Goal: Task Accomplishment & Management: Use online tool/utility

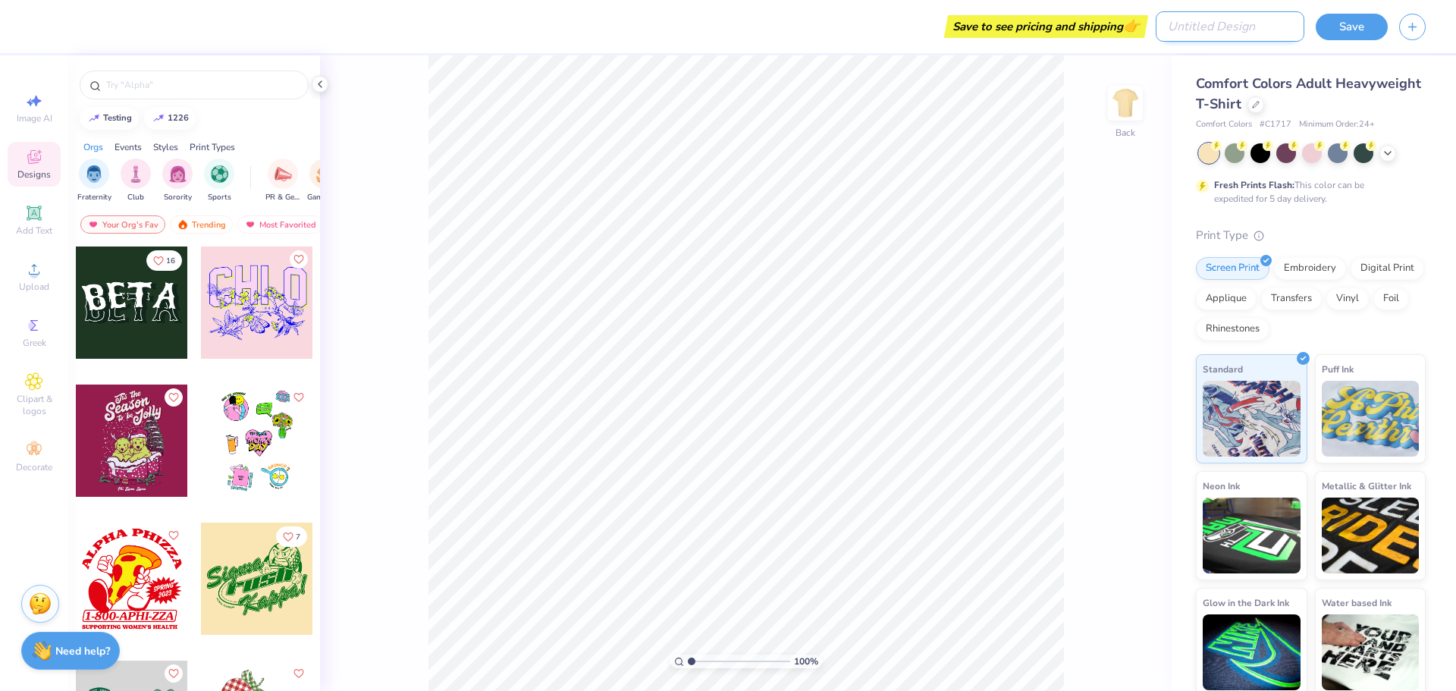
click at [1286, 32] on input "Design Title" at bounding box center [1230, 26] width 149 height 30
type input "test flash"
drag, startPoint x: 46, startPoint y: 224, endPoint x: 346, endPoint y: 240, distance: 300.7
click at [46, 224] on span "Add Text" at bounding box center [34, 230] width 36 height 12
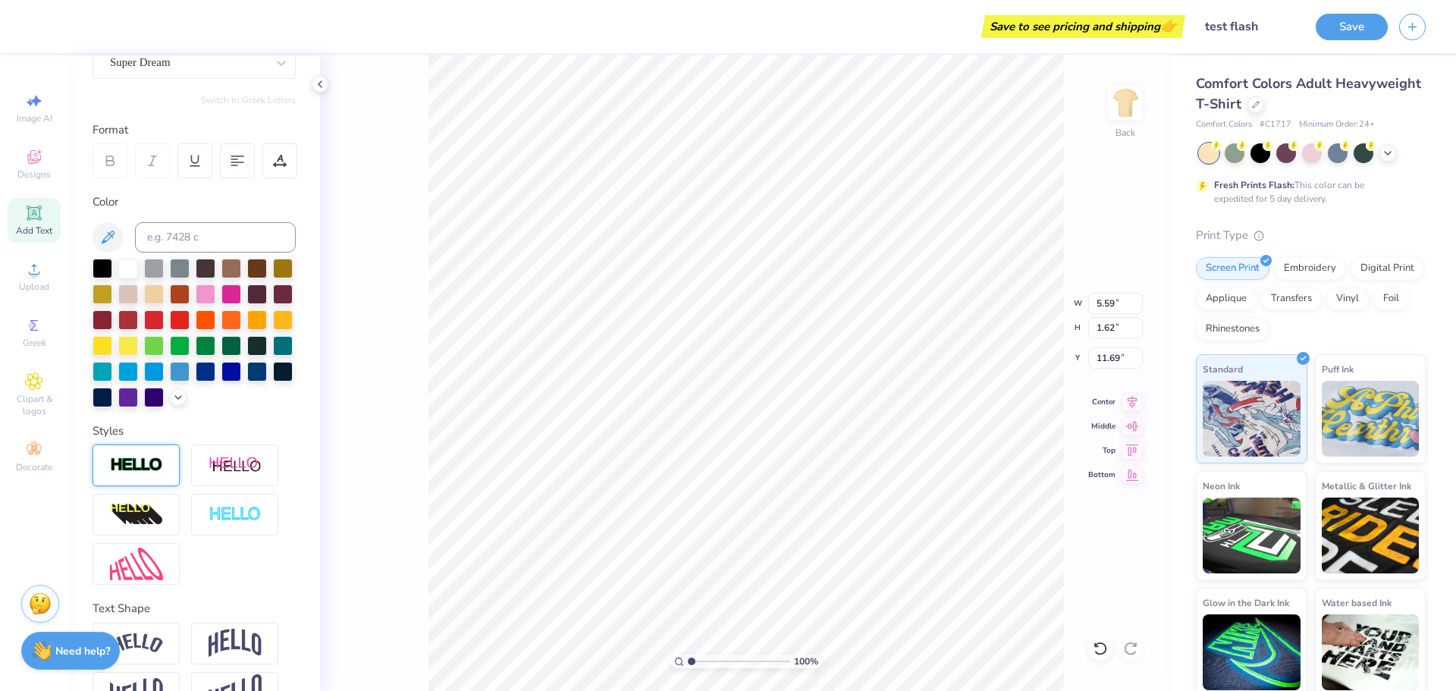
scroll to position [217, 0]
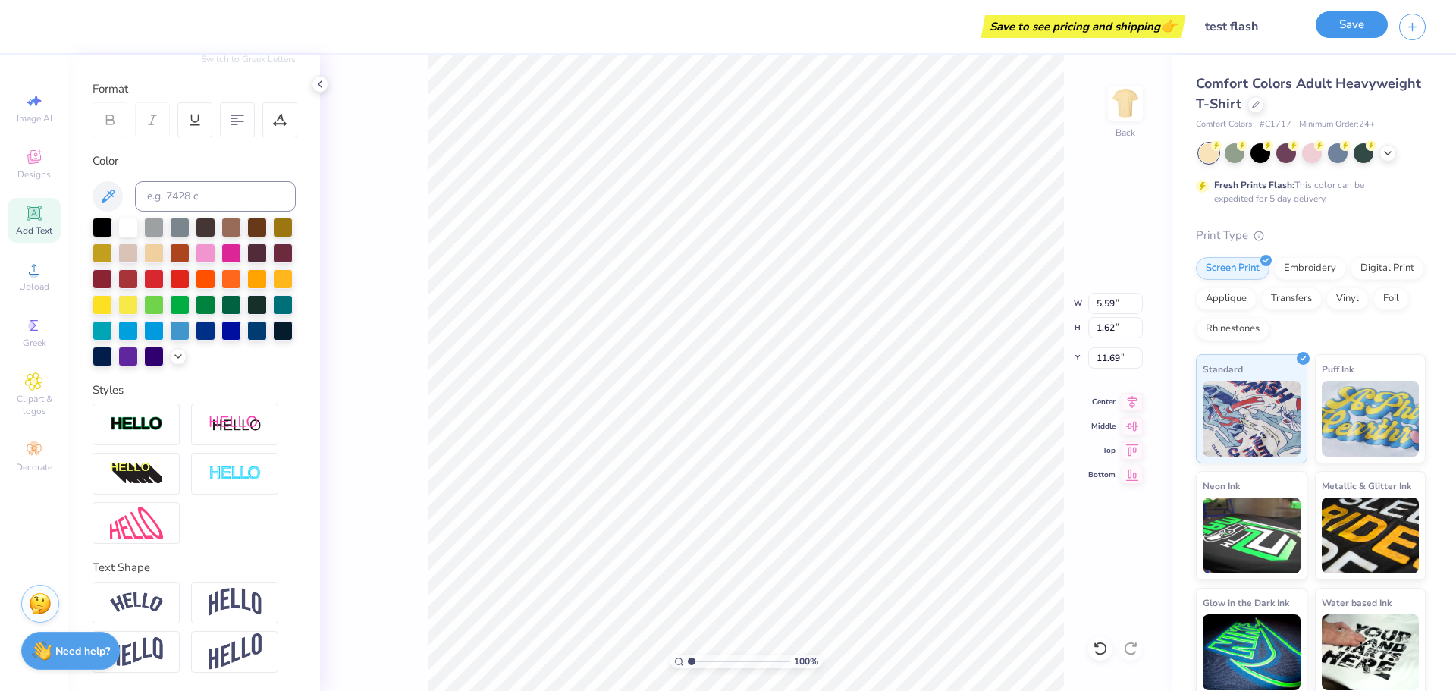
click at [1352, 20] on button "Save" at bounding box center [1352, 24] width 72 height 27
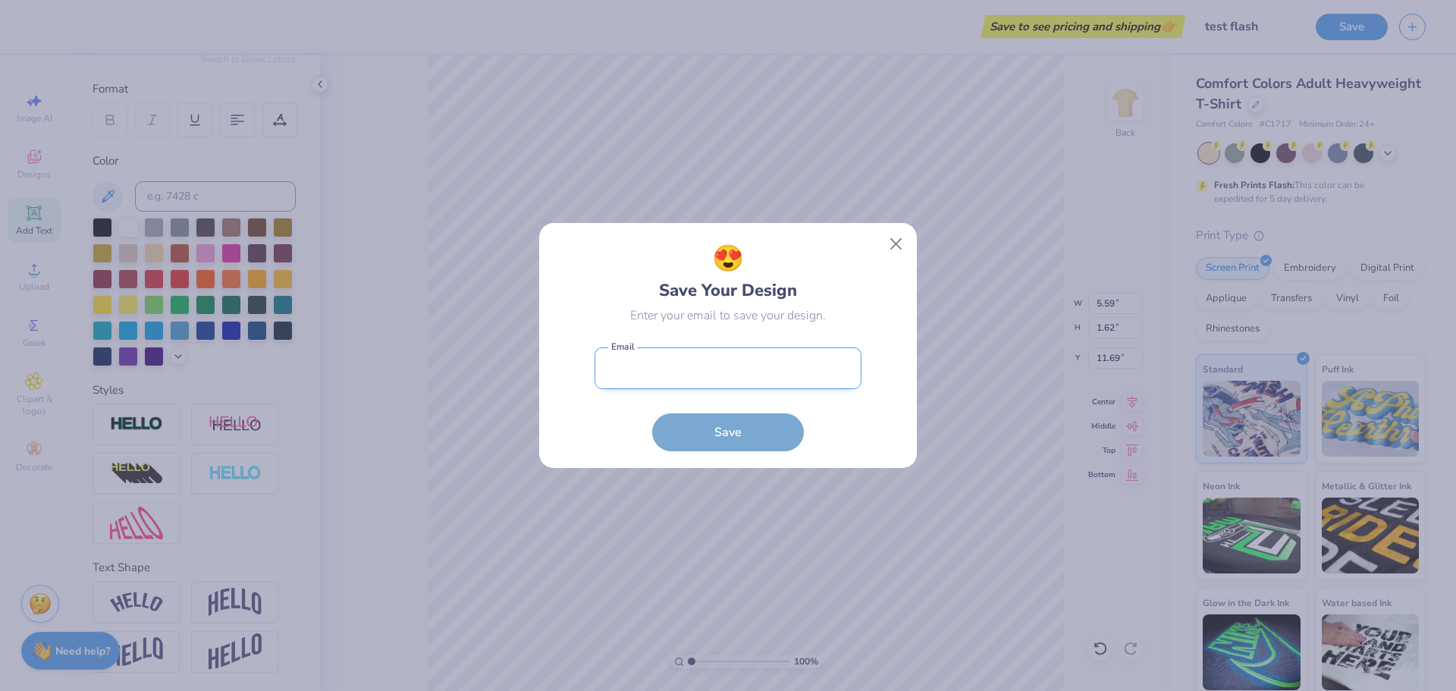
click at [732, 353] on input "email" at bounding box center [728, 368] width 267 height 42
paste input "testrekadam237@yopmail.com"
type input "testrekadam237@yopmail.com"
click at [705, 423] on button "Save" at bounding box center [728, 429] width 152 height 38
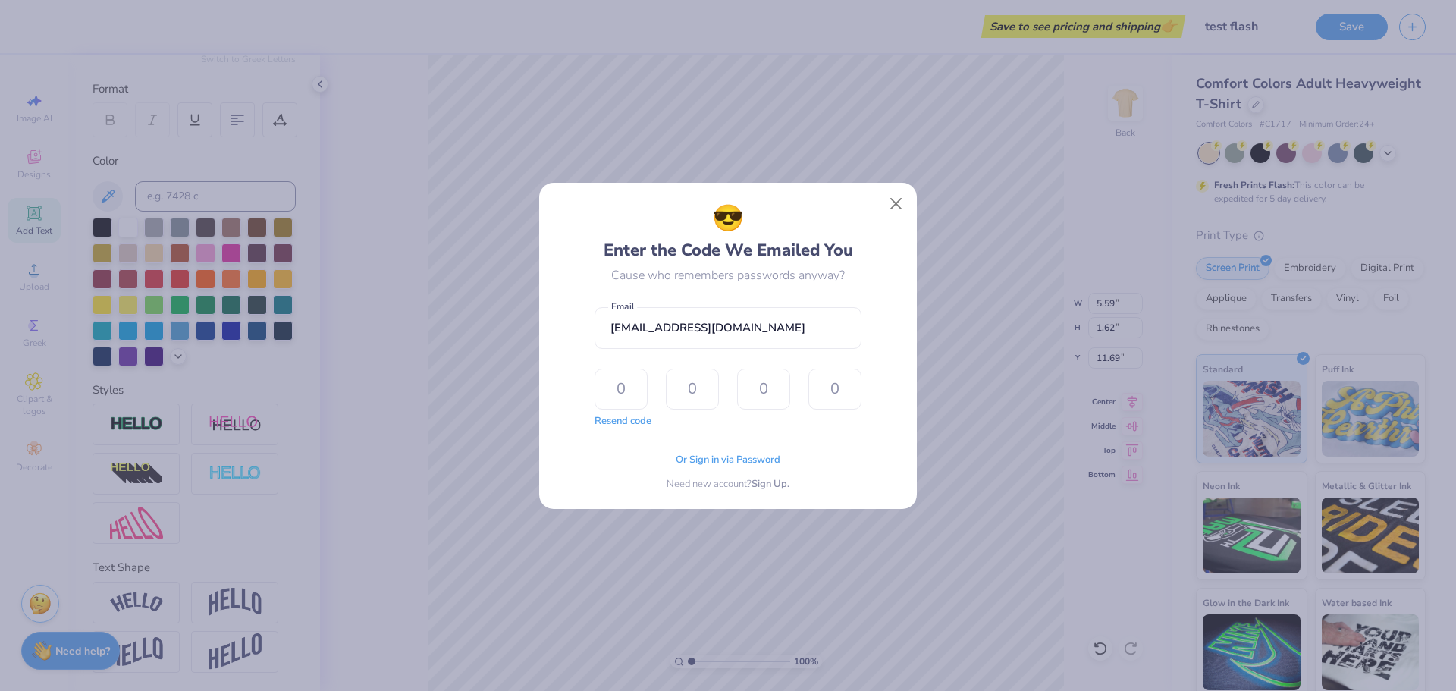
click at [691, 451] on div "Or Sign in via Password Need new account? Sign Up." at bounding box center [728, 468] width 267 height 48
click at [692, 457] on span "Or Sign in via Password" at bounding box center [728, 457] width 105 height 15
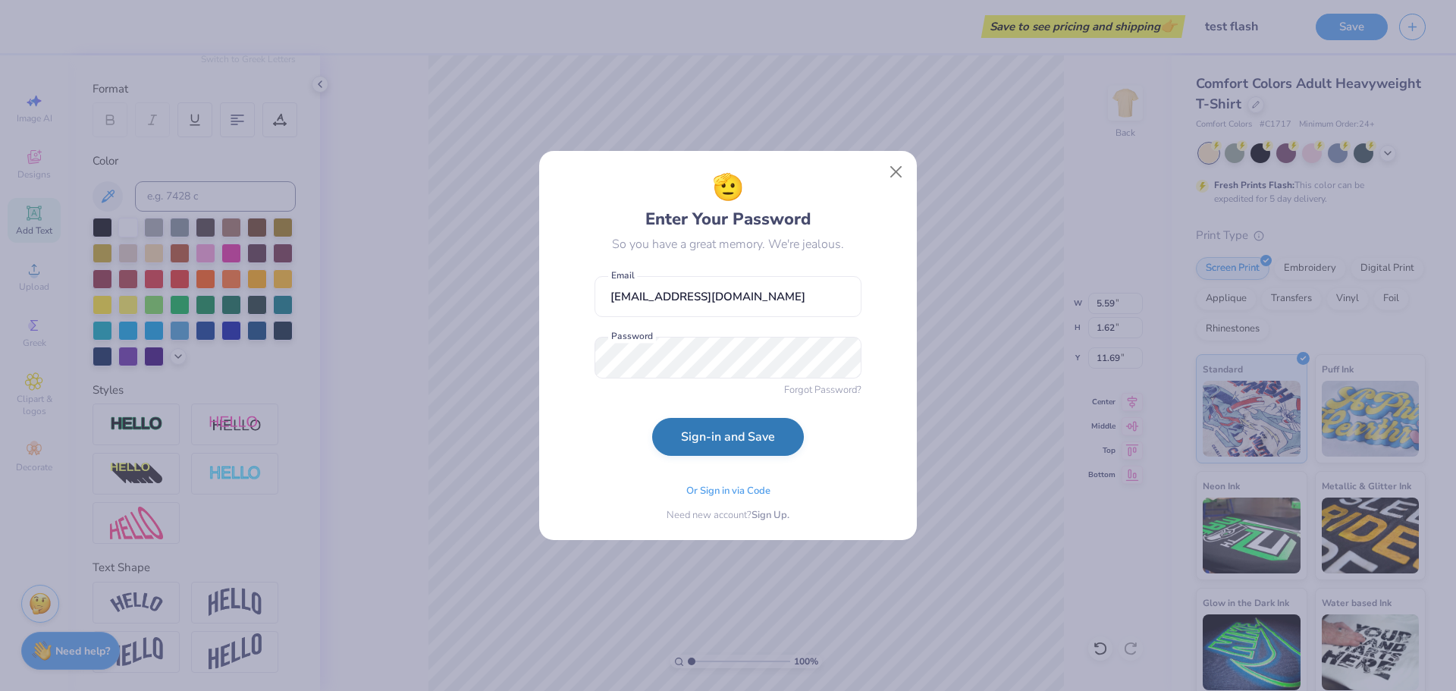
click at [662, 442] on button "Sign-in and Save" at bounding box center [728, 437] width 152 height 38
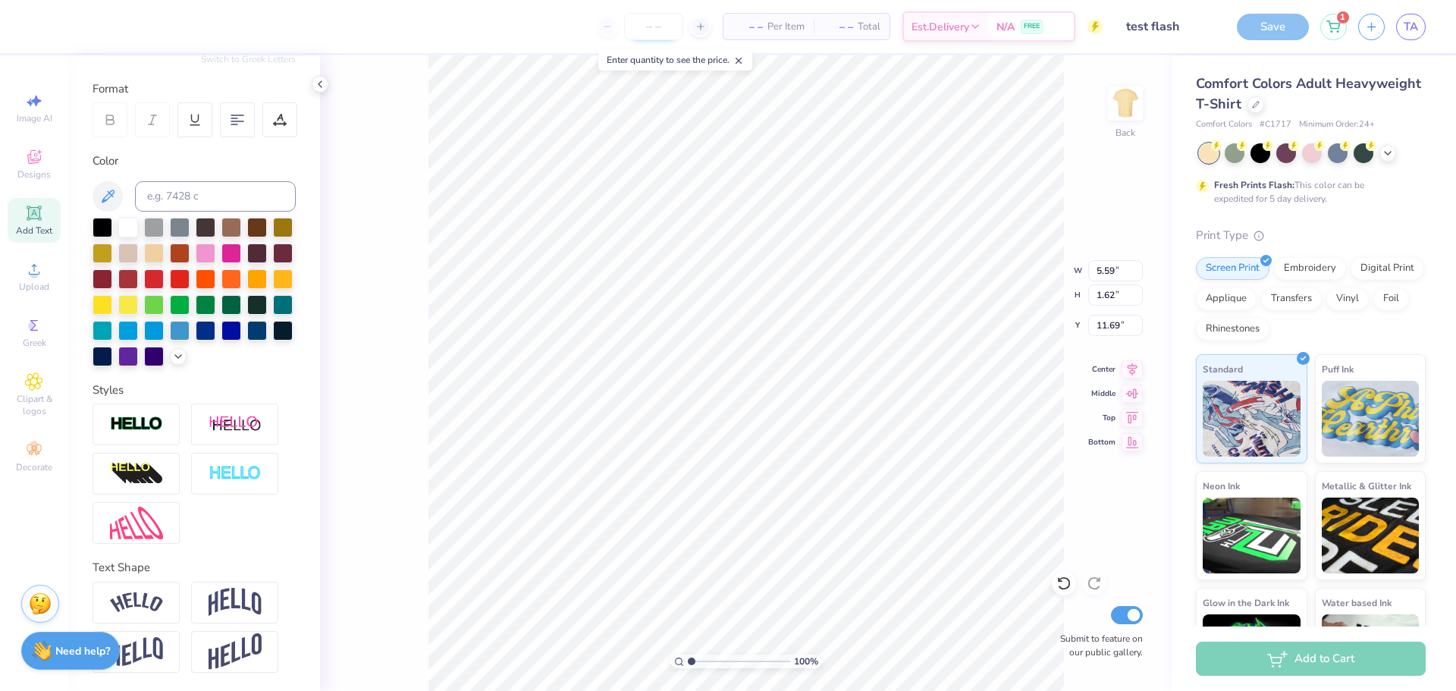
click at [660, 19] on input "number" at bounding box center [653, 26] width 59 height 27
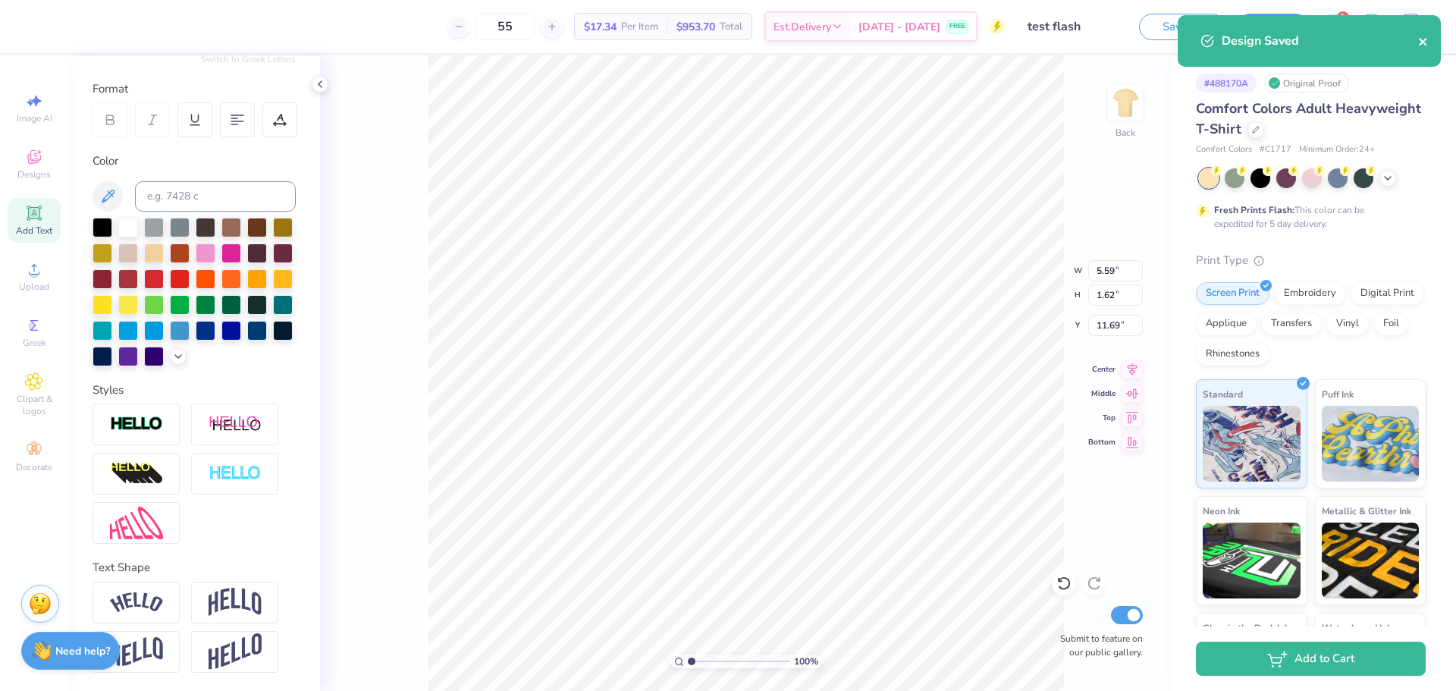
type input "55"
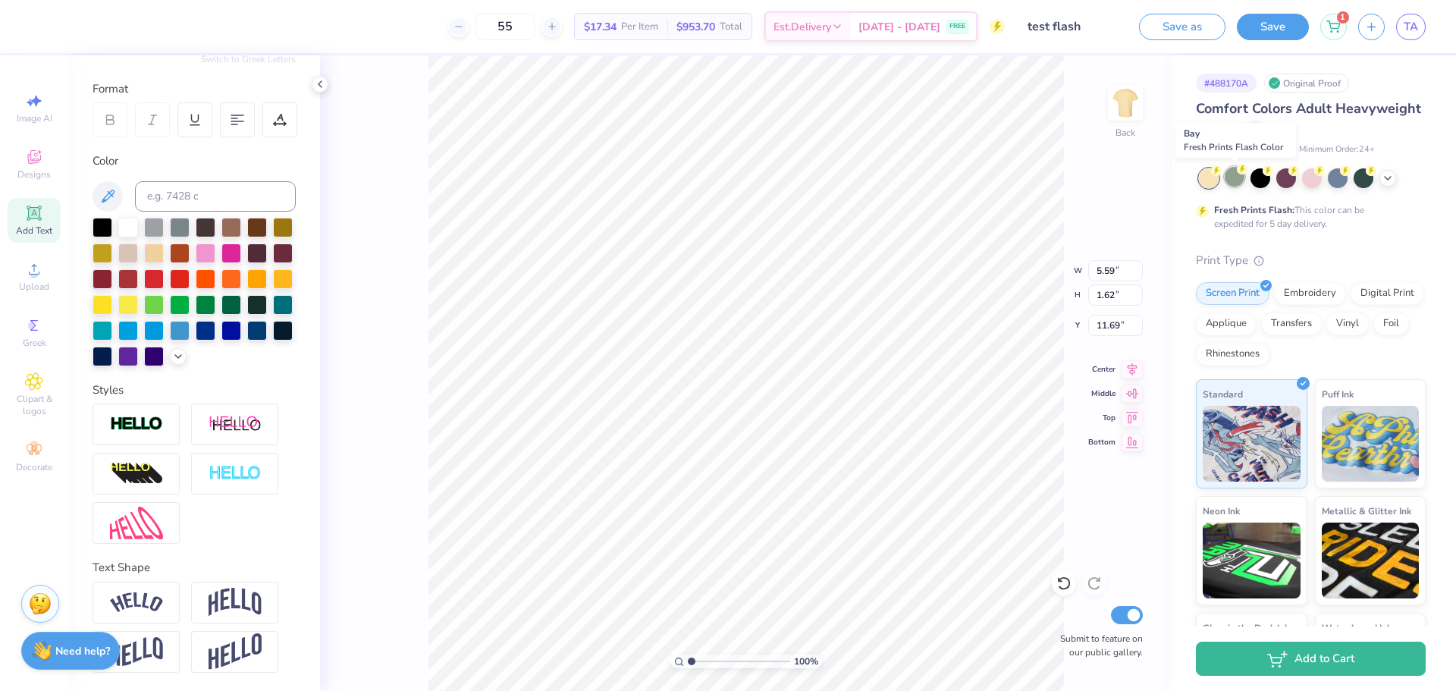
click at [1244, 181] on div at bounding box center [1235, 177] width 20 height 20
click at [1267, 28] on button "Save" at bounding box center [1273, 24] width 72 height 27
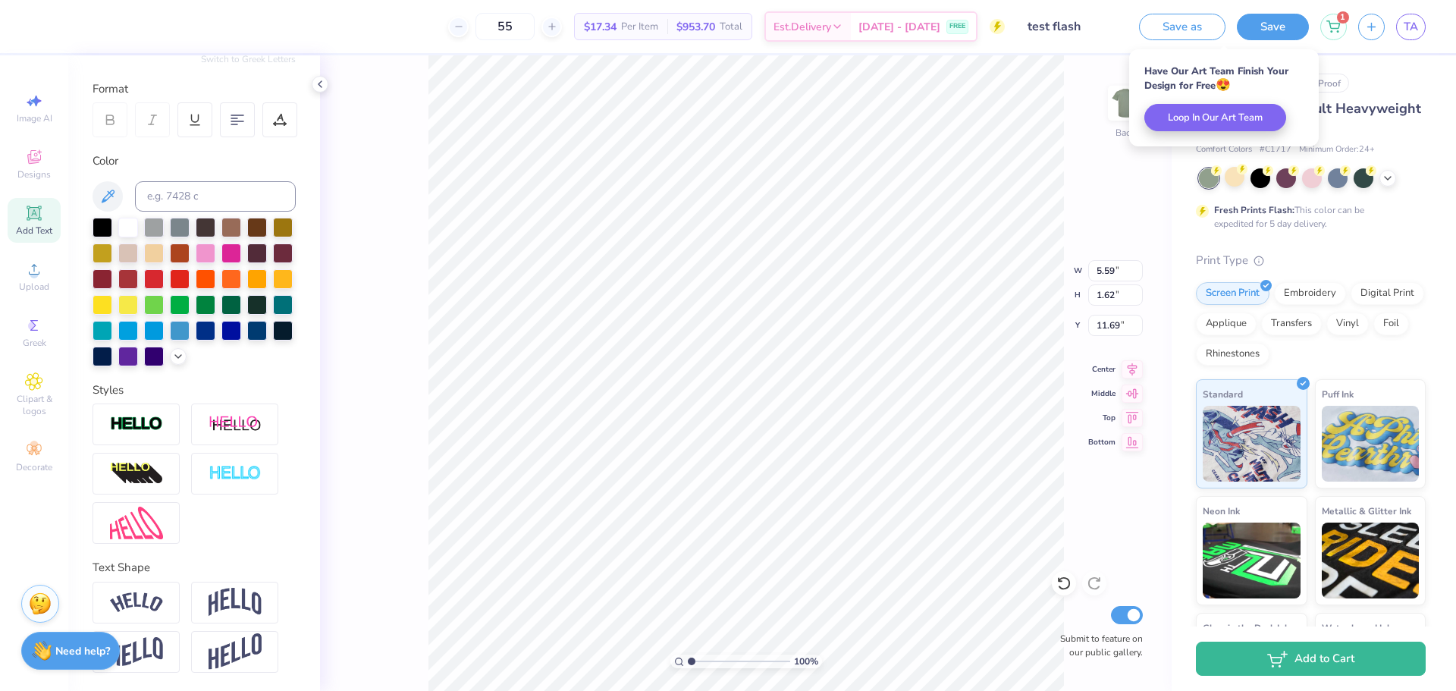
click at [1320, 42] on div "Save as Save 1 TA" at bounding box center [1297, 26] width 317 height 53
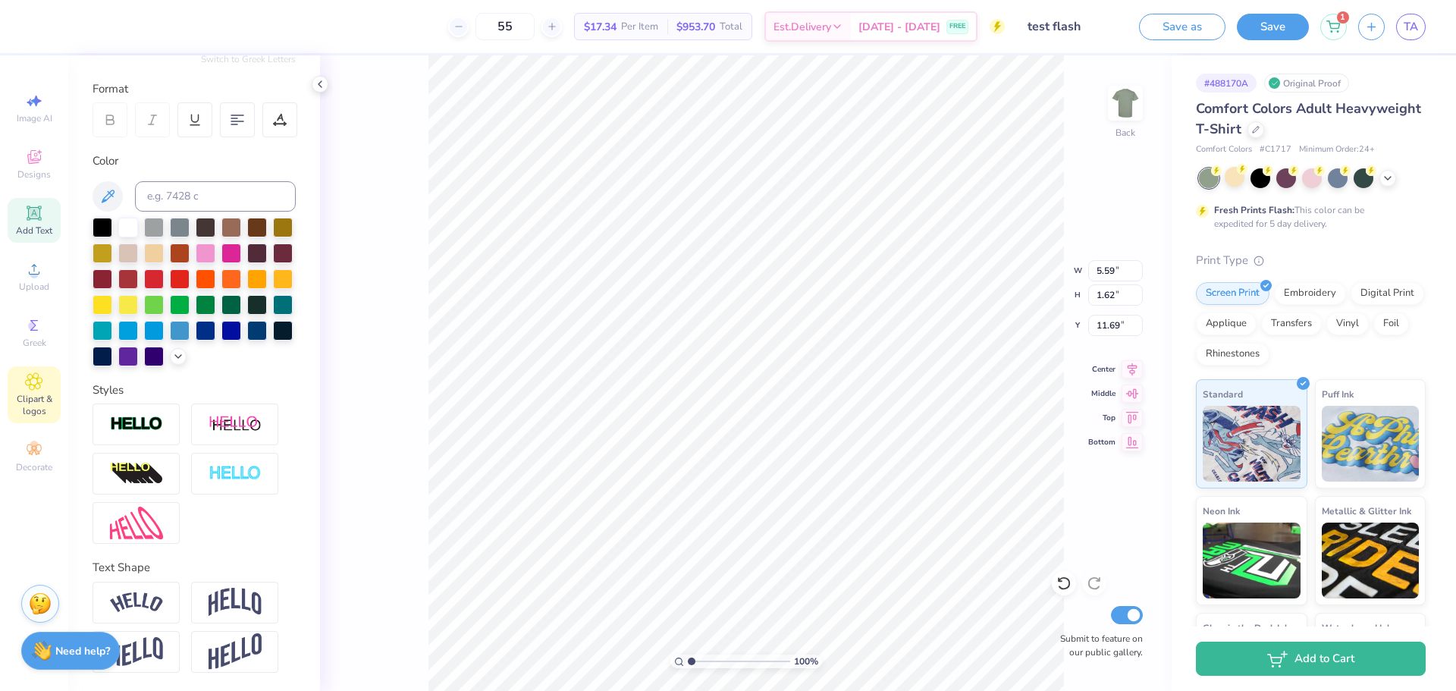
click at [49, 396] on span "Clipart & logos" at bounding box center [34, 405] width 53 height 24
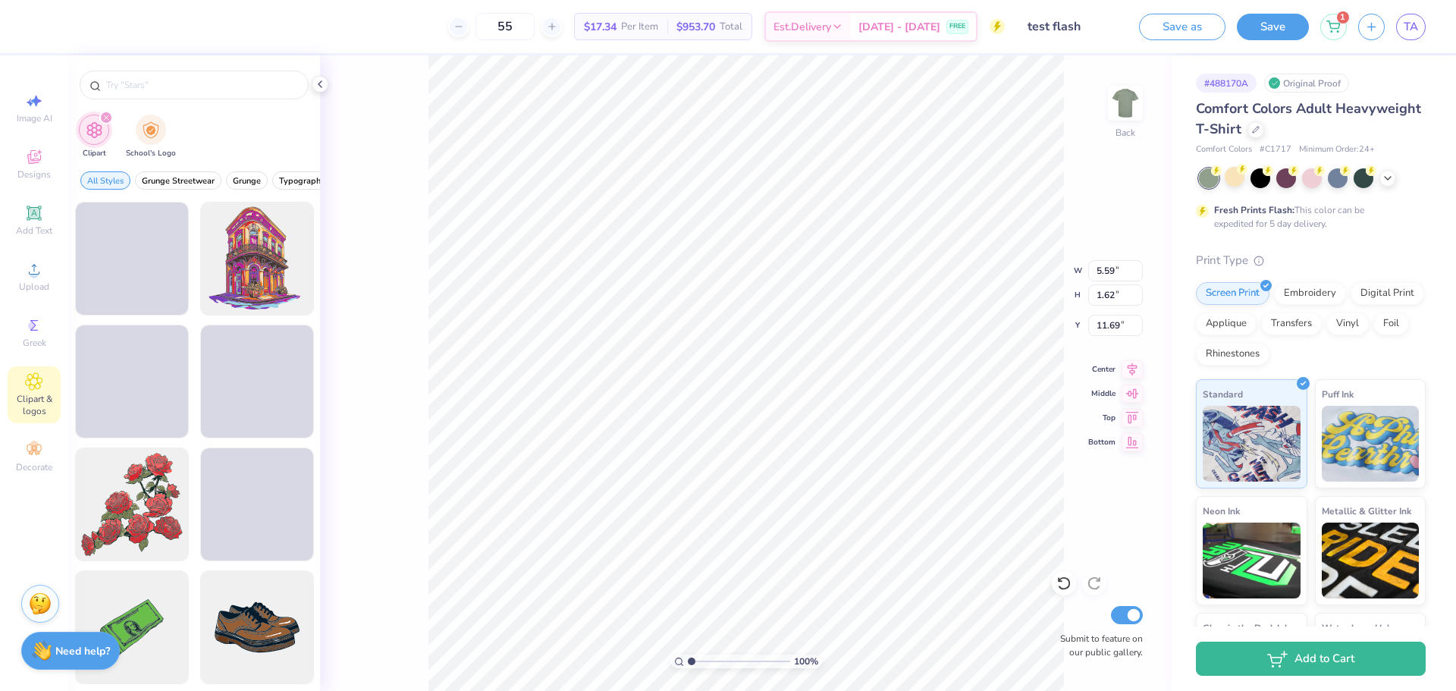
click at [111, 120] on div "filter for Clipart" at bounding box center [106, 118] width 14 height 14
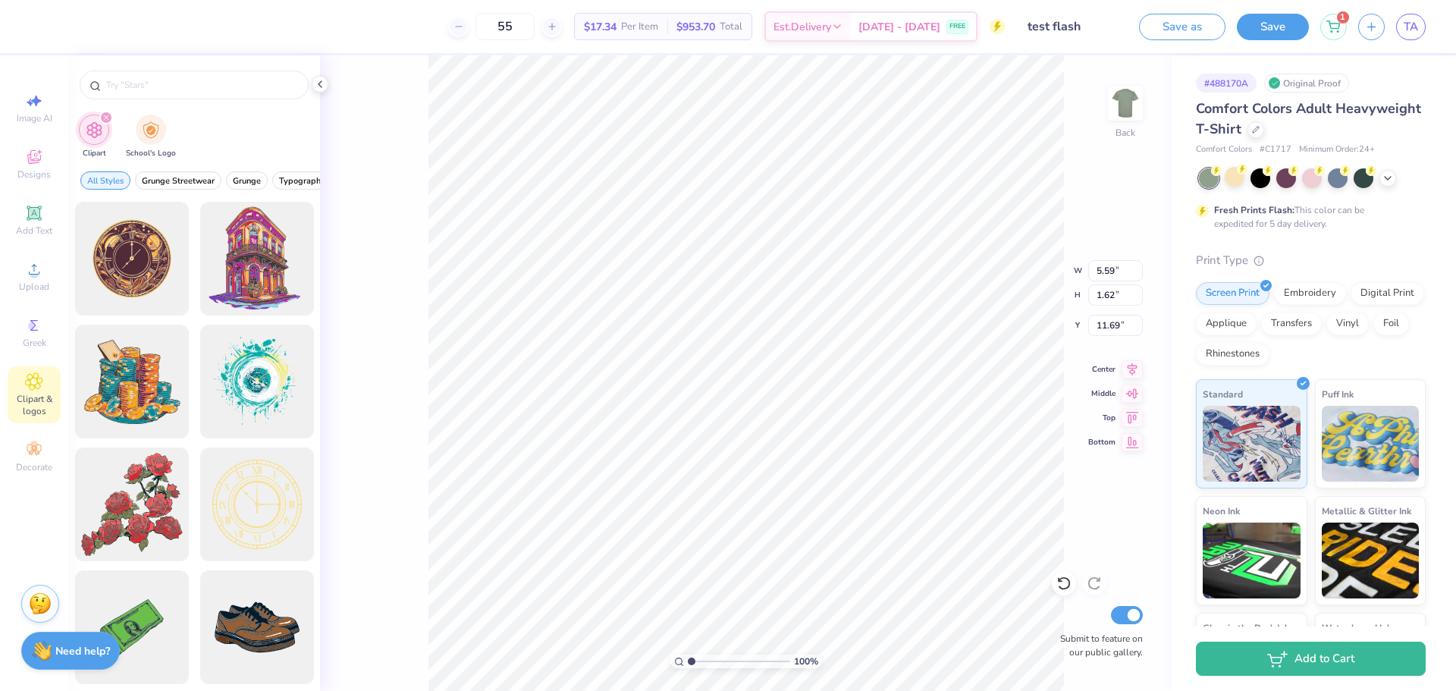
click at [110, 119] on div "filter for Clipart" at bounding box center [106, 118] width 14 height 14
click at [39, 449] on icon at bounding box center [34, 450] width 18 height 18
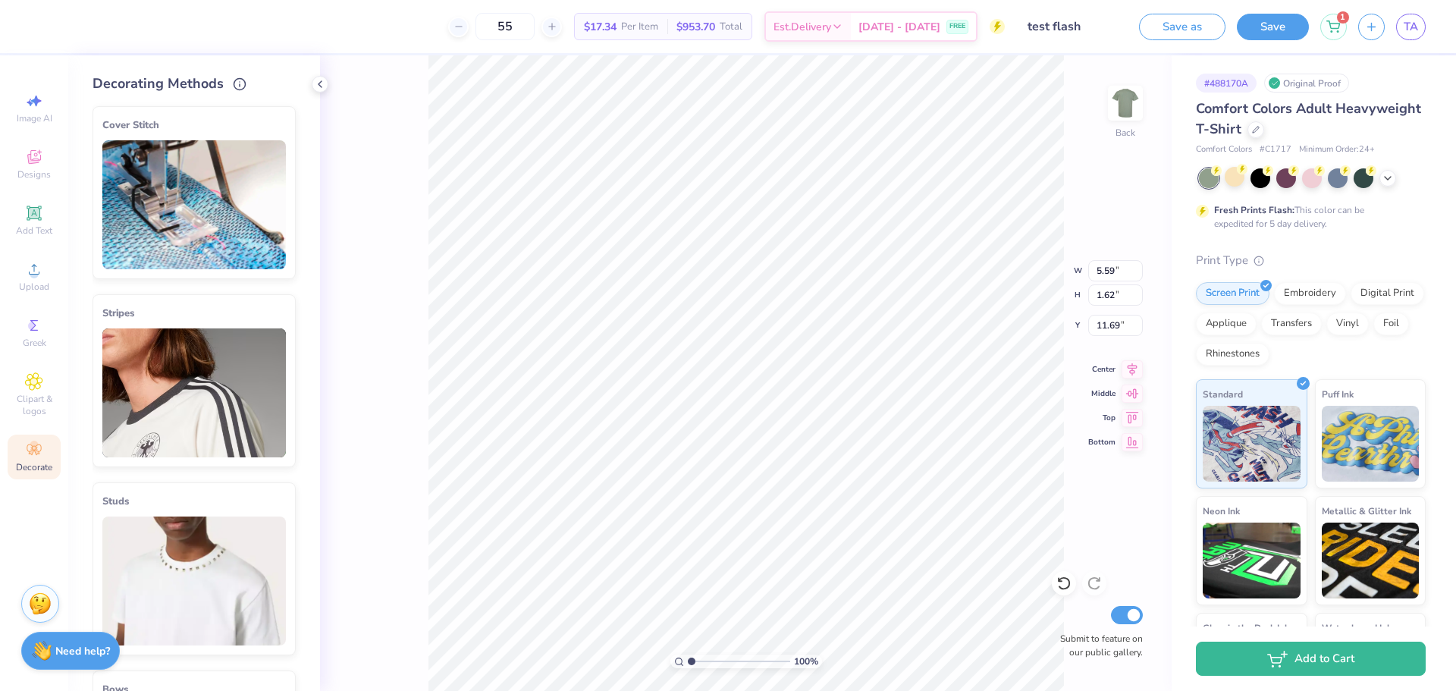
click at [186, 610] on img at bounding box center [194, 580] width 184 height 129
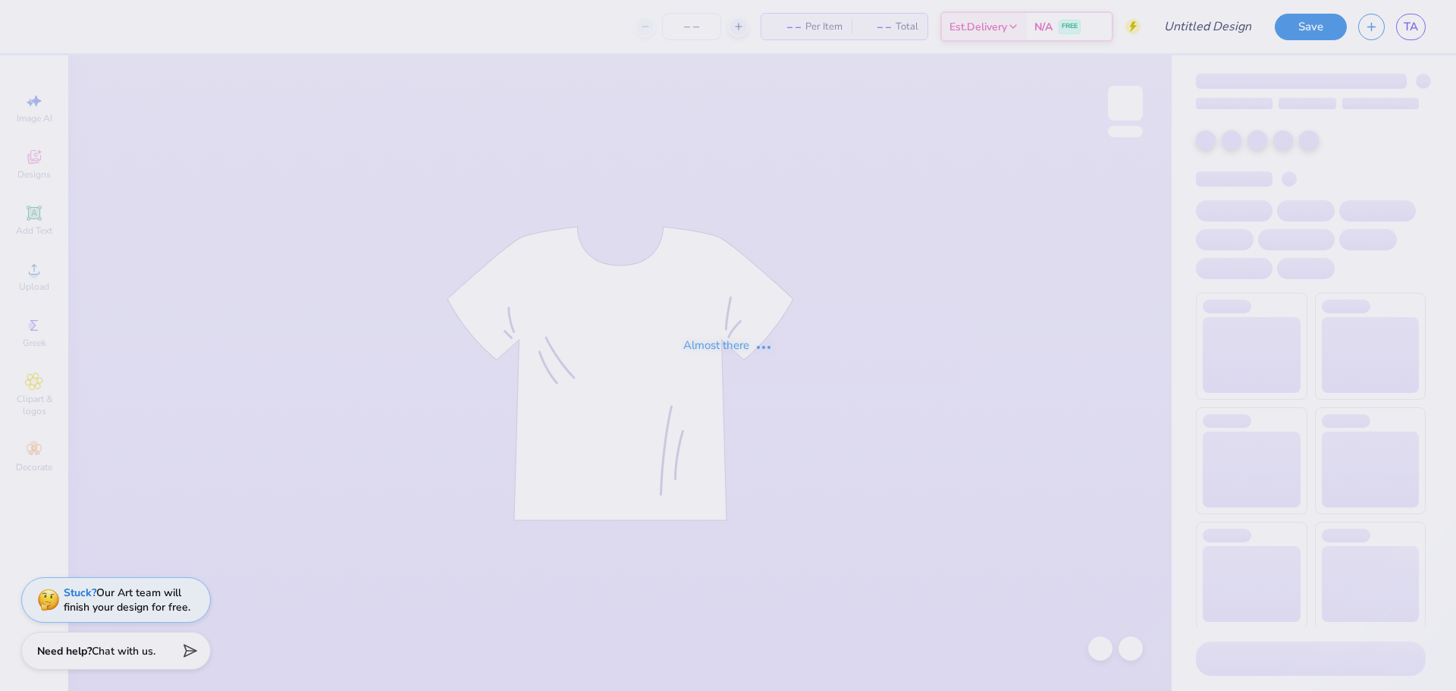
type input "test flash"
type input "55"
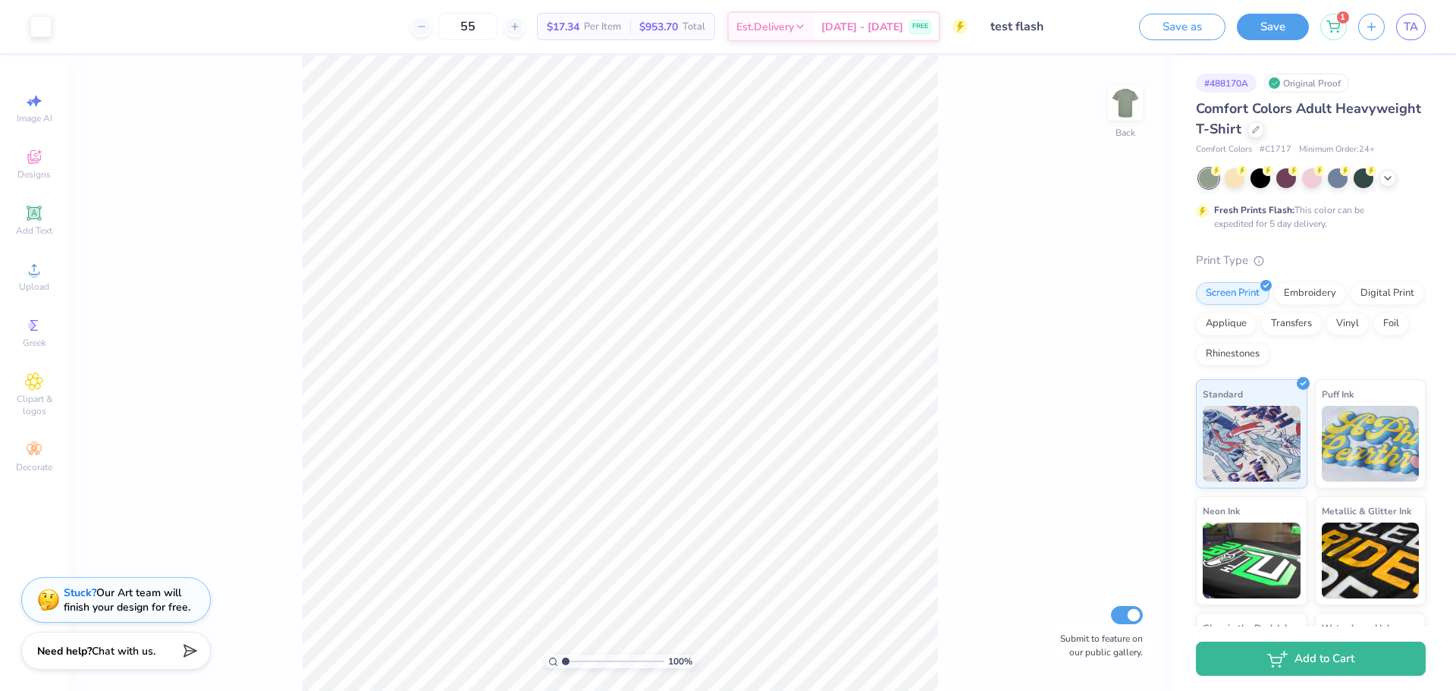
click at [1110, 36] on input "test flash" at bounding box center [1053, 26] width 149 height 30
click at [1093, 36] on input "test flash" at bounding box center [1053, 26] width 149 height 30
click at [1080, 39] on input "test flash" at bounding box center [1053, 26] width 149 height 30
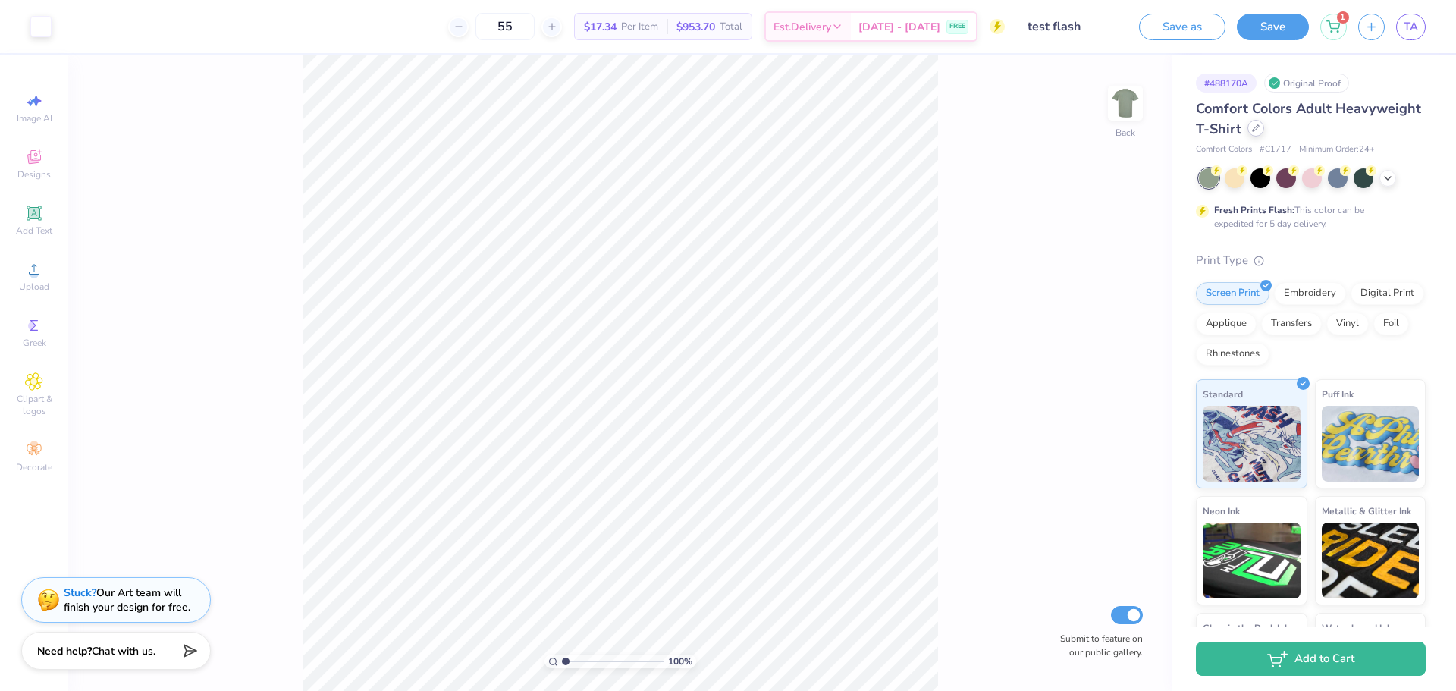
click at [1260, 127] on icon at bounding box center [1256, 128] width 8 height 8
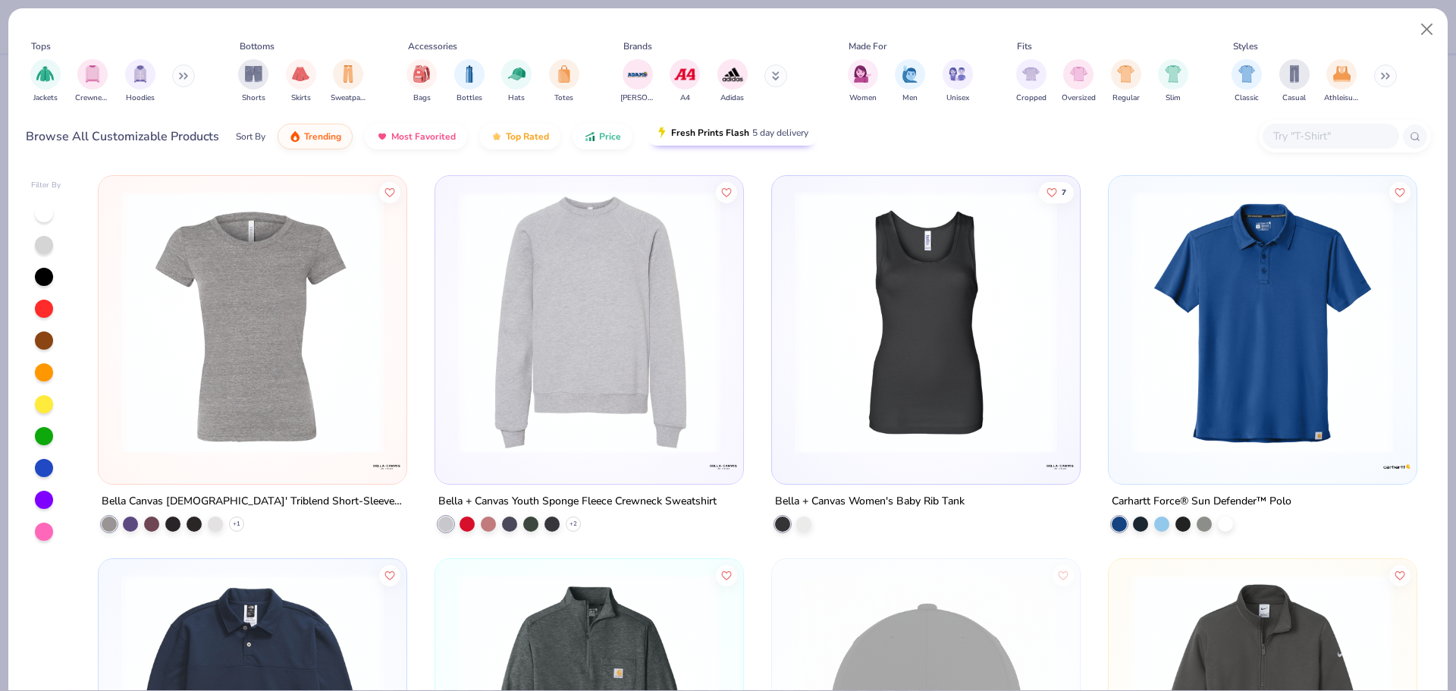
click at [771, 147] on div "Sort By Trending Most Favorited Top Rated Price Fresh Prints Flash 5 day delive…" at bounding box center [528, 136] width 584 height 42
click at [771, 127] on span "5 day delivery" at bounding box center [780, 132] width 56 height 17
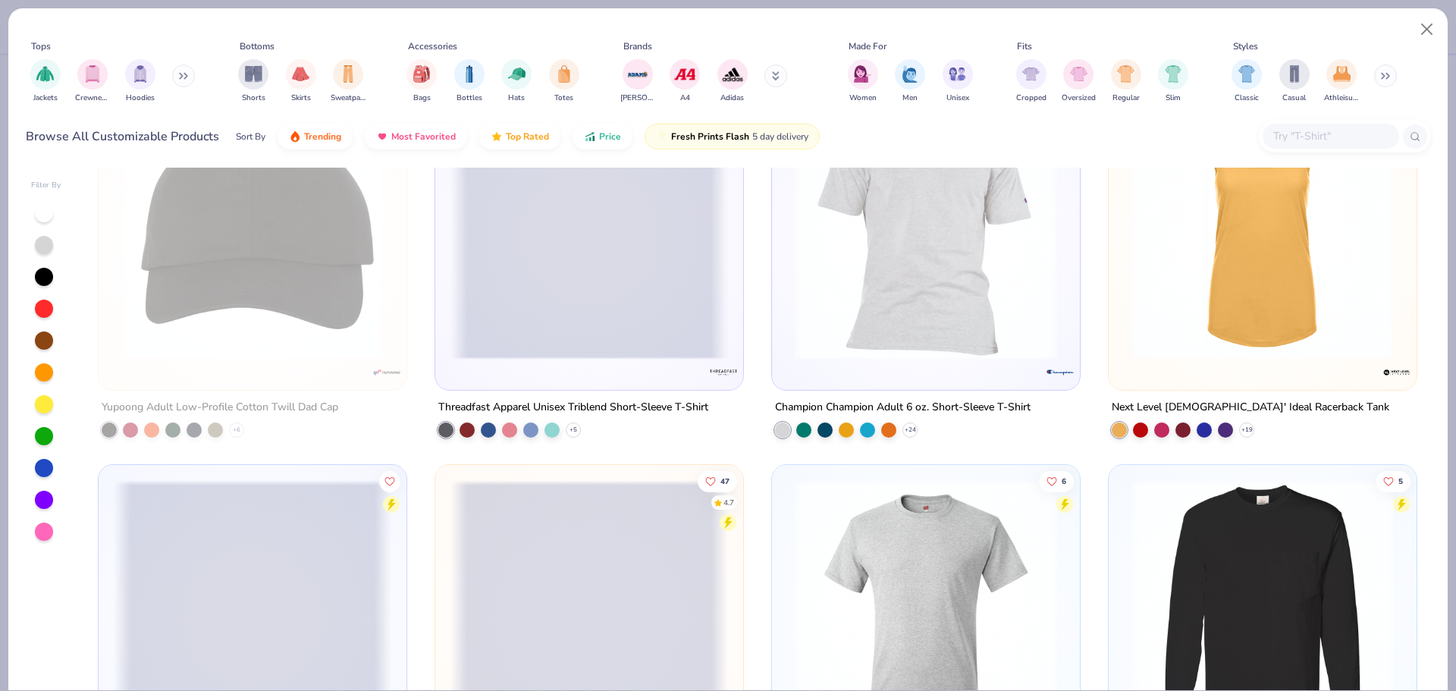
scroll to position [127, 0]
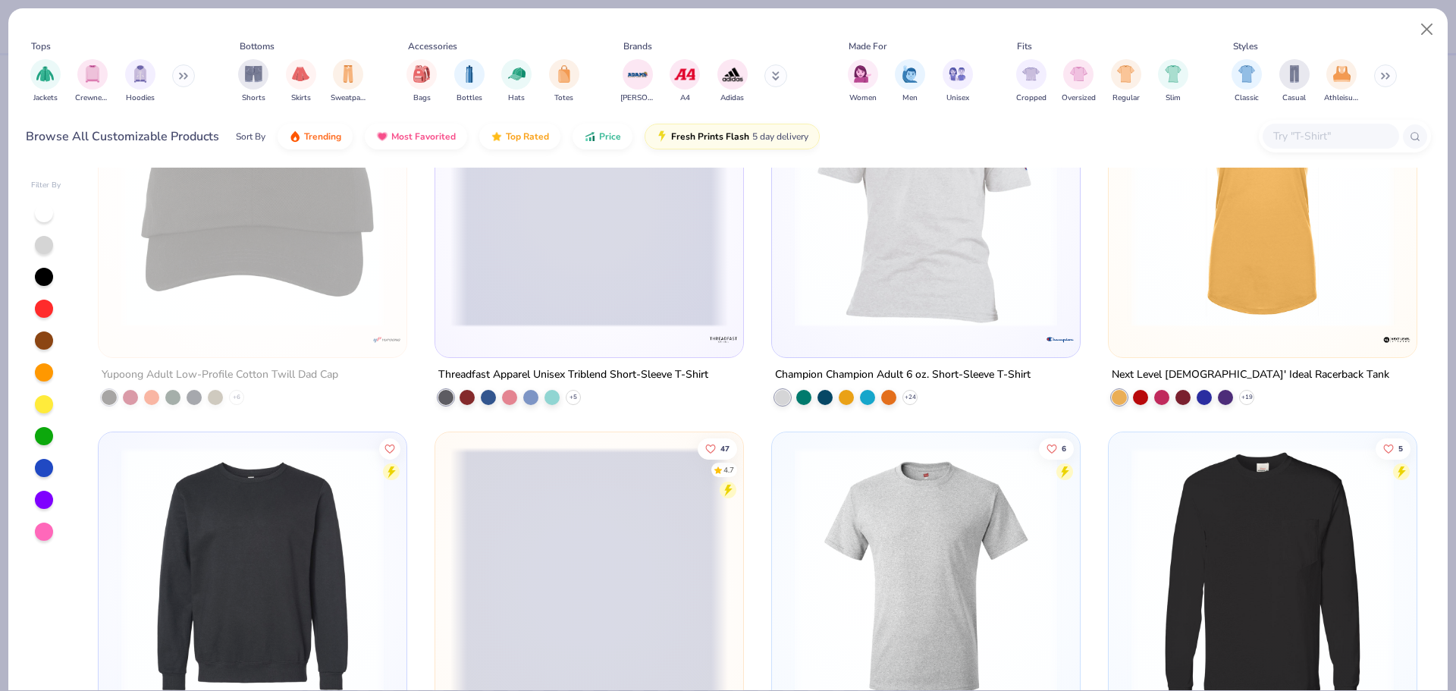
click at [869, 278] on img at bounding box center [926, 195] width 278 height 262
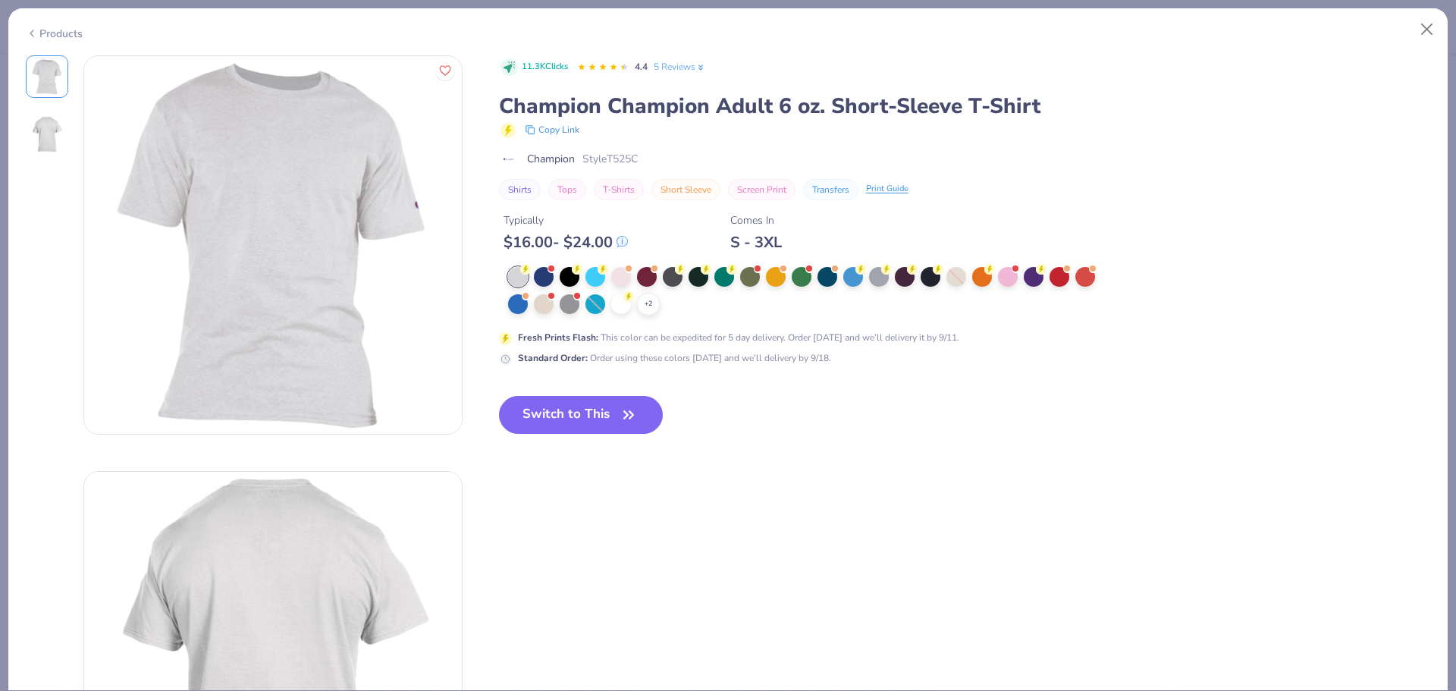
drag, startPoint x: 557, startPoint y: 420, endPoint x: 764, endPoint y: 384, distance: 210.2
click at [557, 422] on button "Switch to This" at bounding box center [581, 415] width 165 height 38
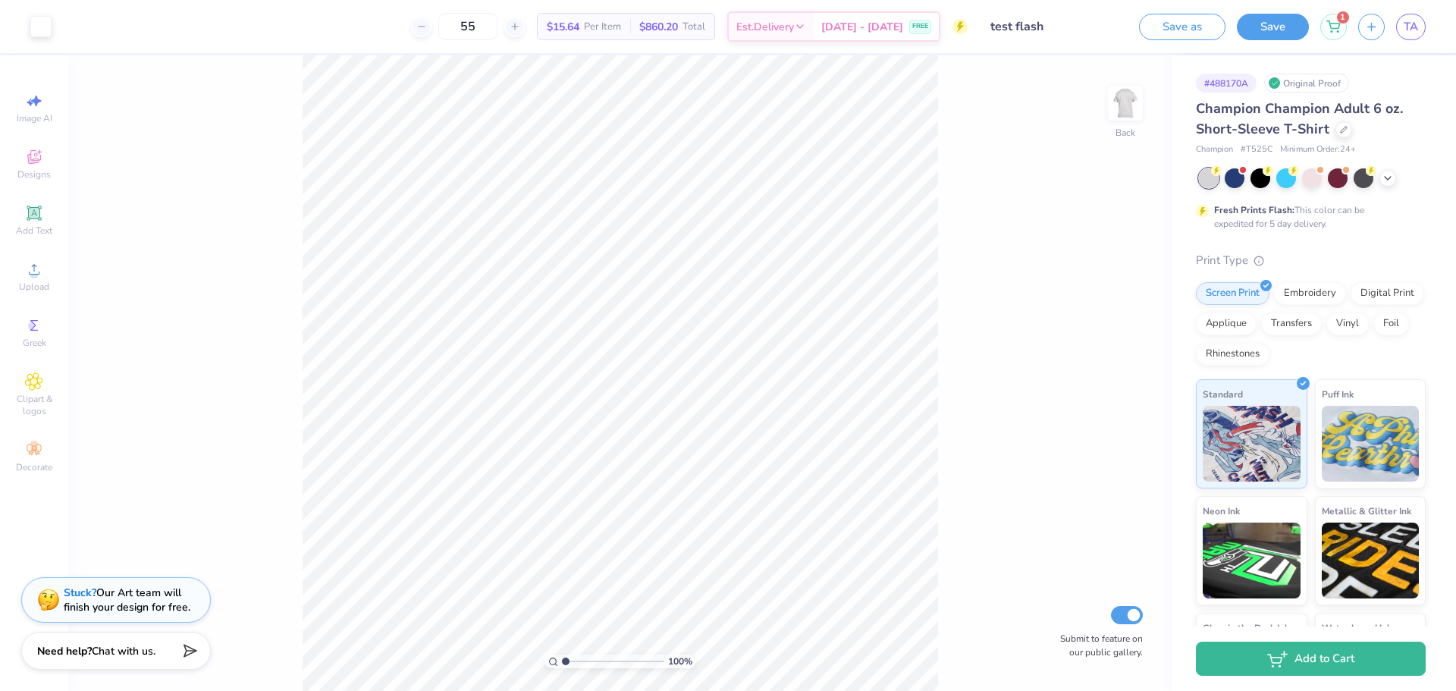
click at [1047, 34] on input "test flash" at bounding box center [1053, 26] width 149 height 30
click at [1048, 33] on input "test flash" at bounding box center [1053, 26] width 149 height 30
click at [1422, 36] on div "TA" at bounding box center [1411, 27] width 30 height 27
click at [1417, 30] on span "TA" at bounding box center [1411, 26] width 14 height 17
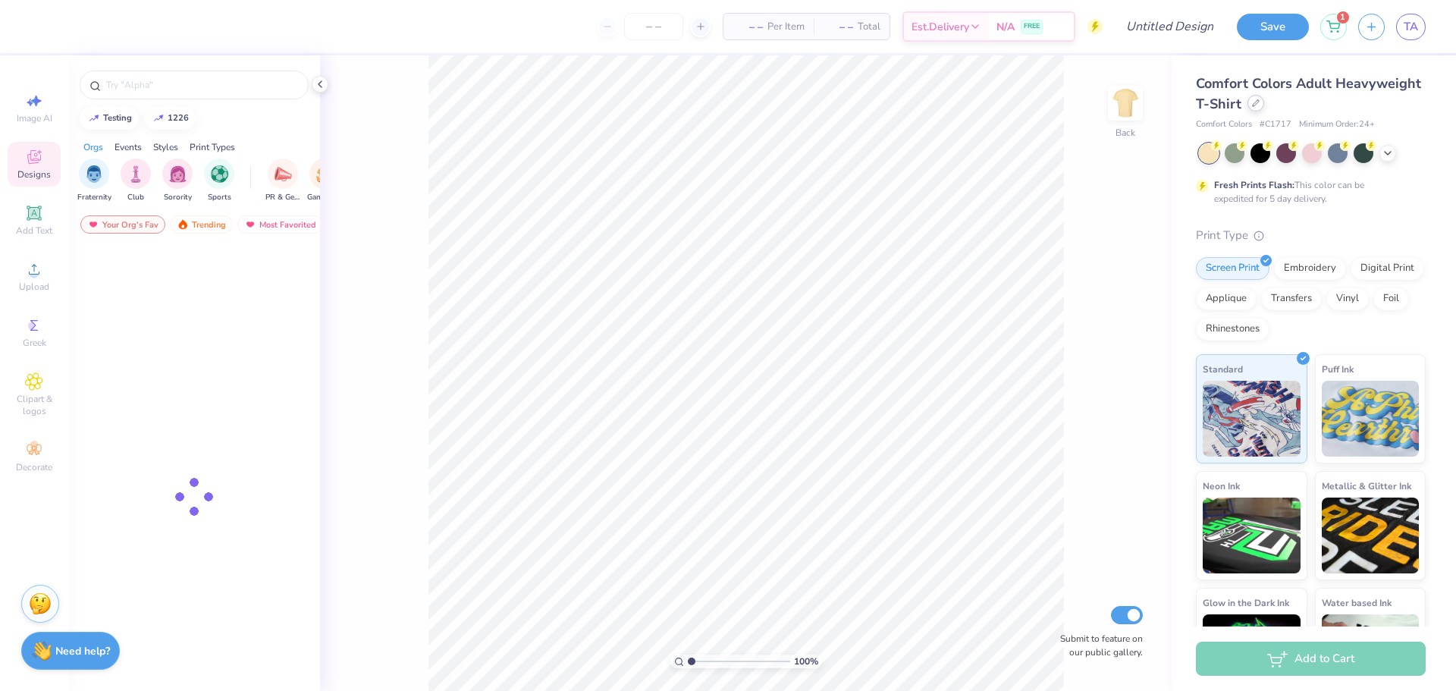
click at [1264, 107] on div at bounding box center [1256, 103] width 17 height 17
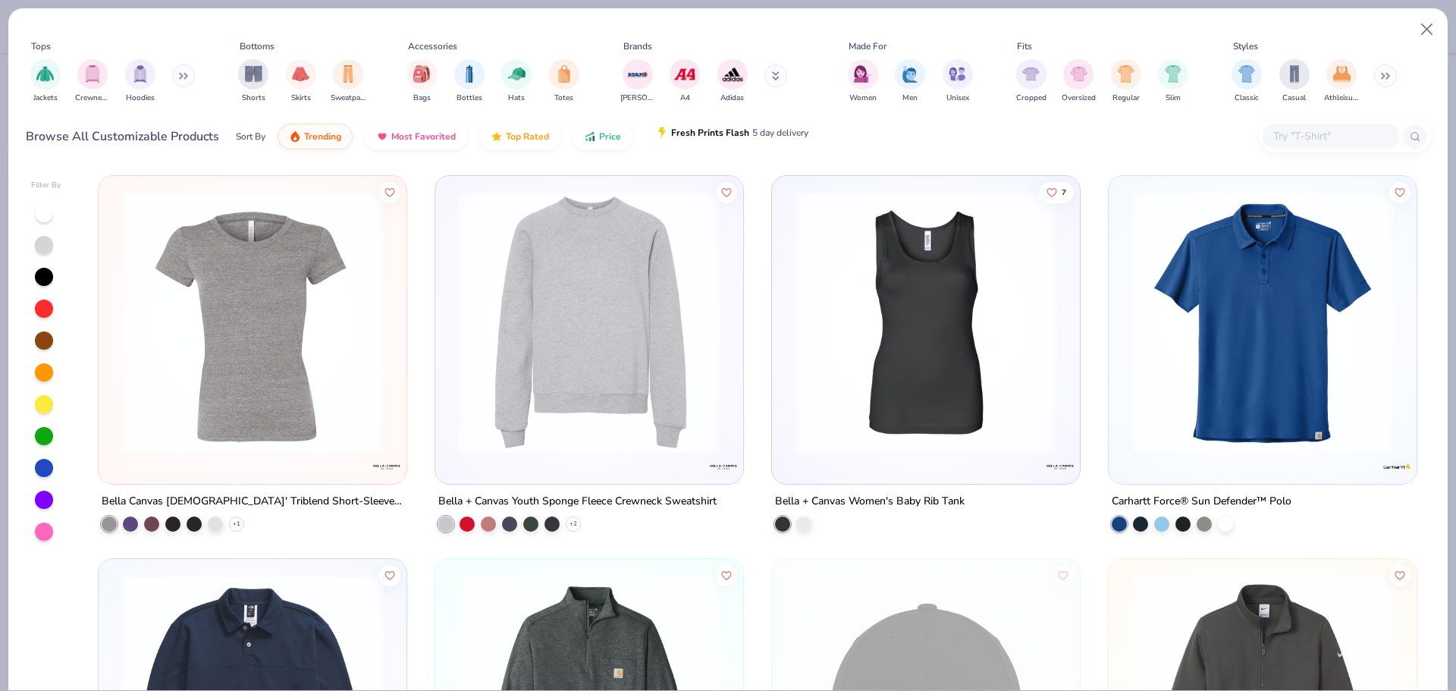
click at [724, 142] on button "Fresh Prints Flash 5 day delivery" at bounding box center [732, 133] width 175 height 26
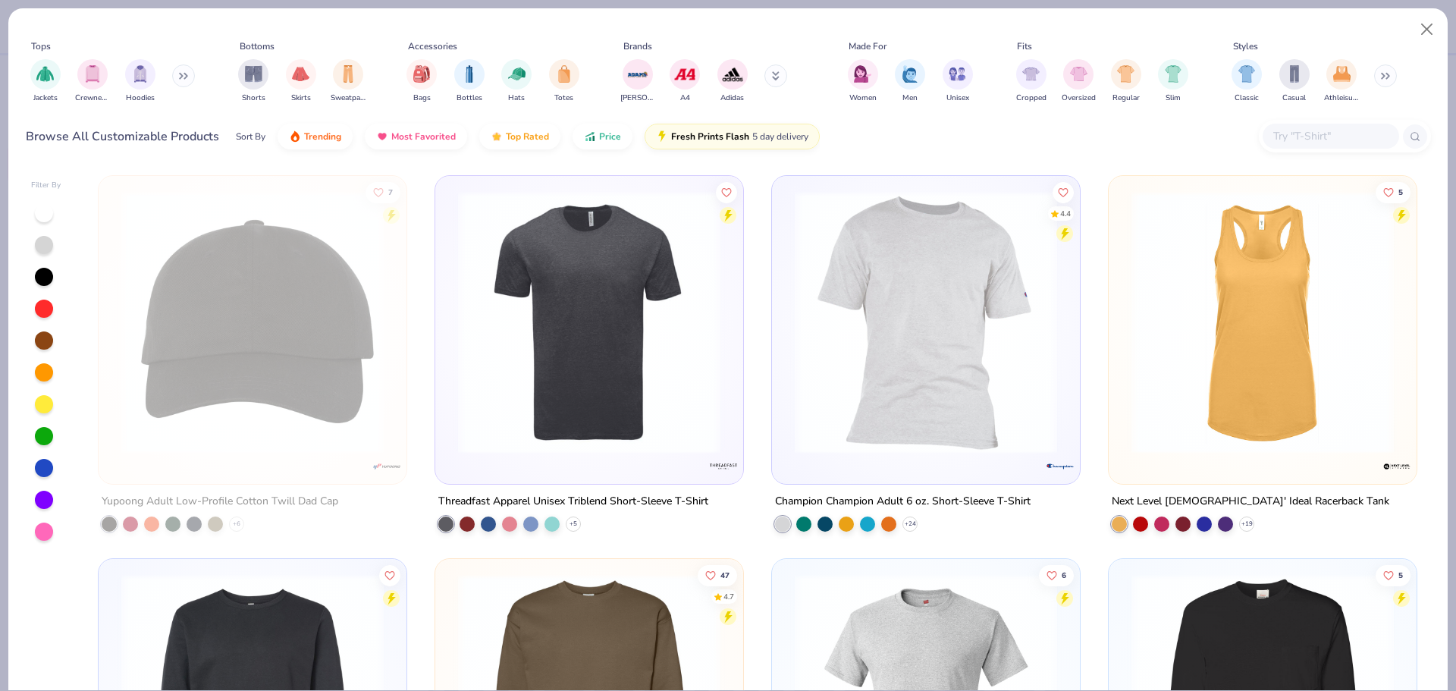
click at [925, 382] on img at bounding box center [926, 322] width 278 height 262
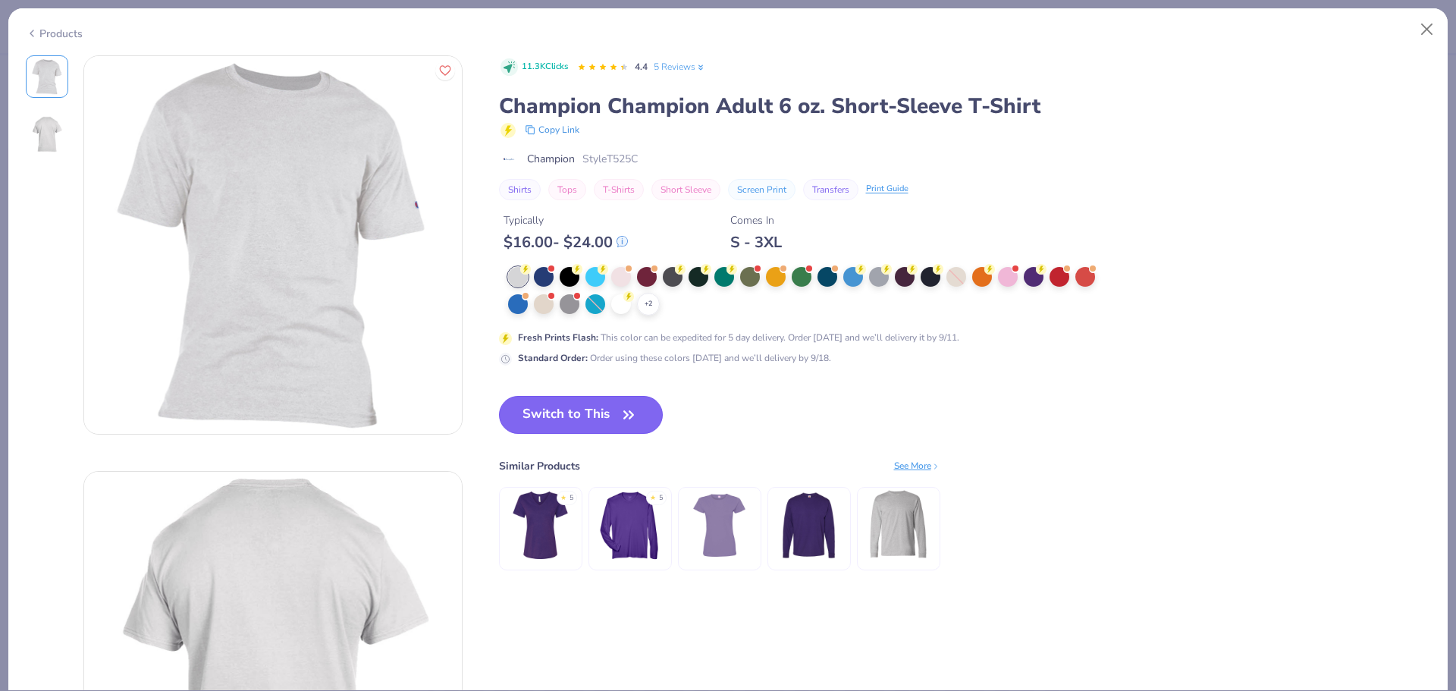
click at [587, 416] on button "Switch to This" at bounding box center [581, 415] width 165 height 38
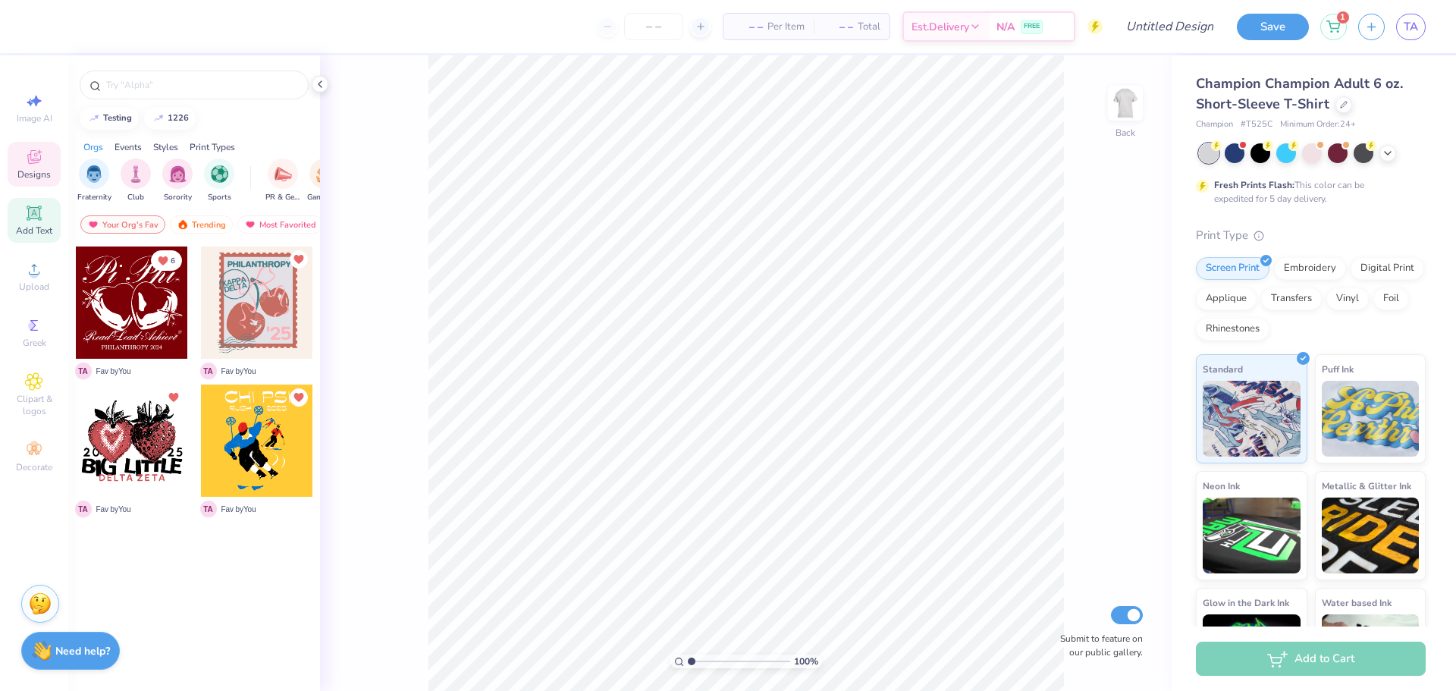
click at [27, 218] on icon at bounding box center [34, 213] width 14 height 14
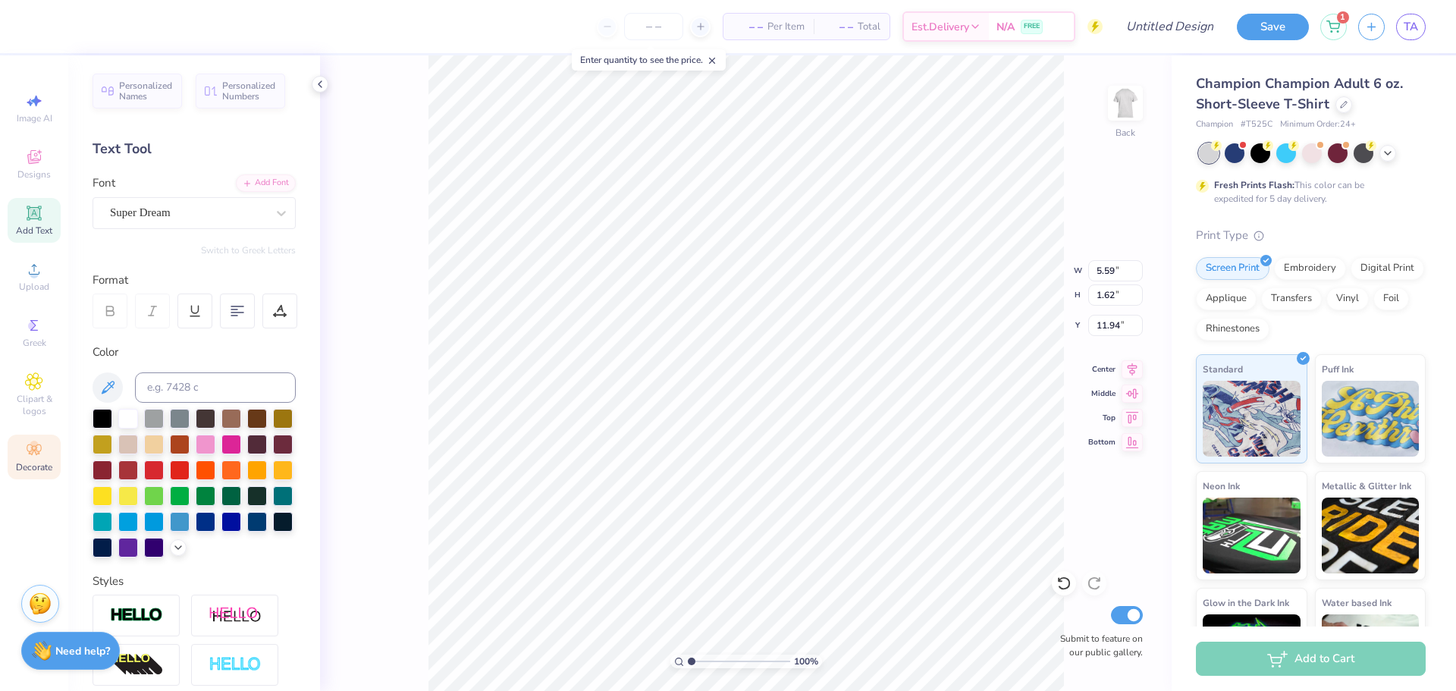
click at [37, 470] on span "Decorate" at bounding box center [34, 467] width 36 height 12
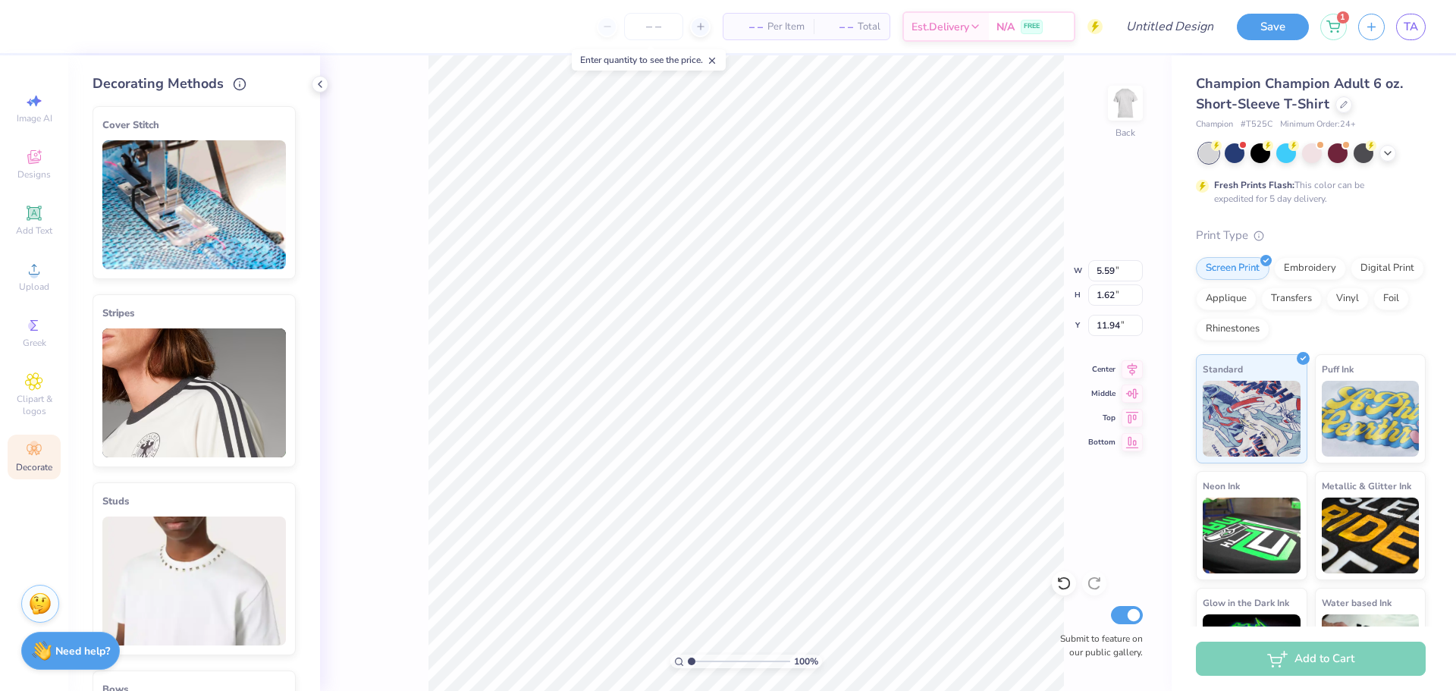
click at [177, 333] on img at bounding box center [194, 392] width 184 height 129
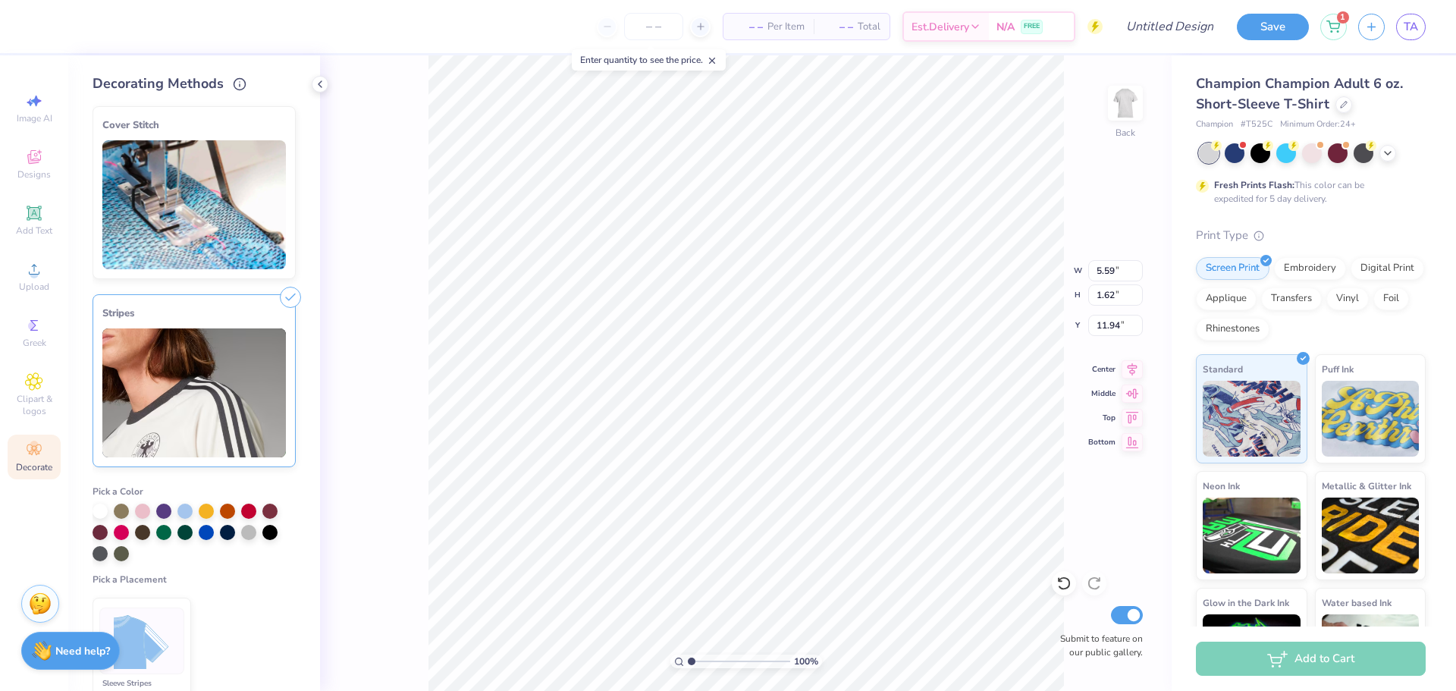
click at [162, 504] on div at bounding box center [163, 511] width 15 height 15
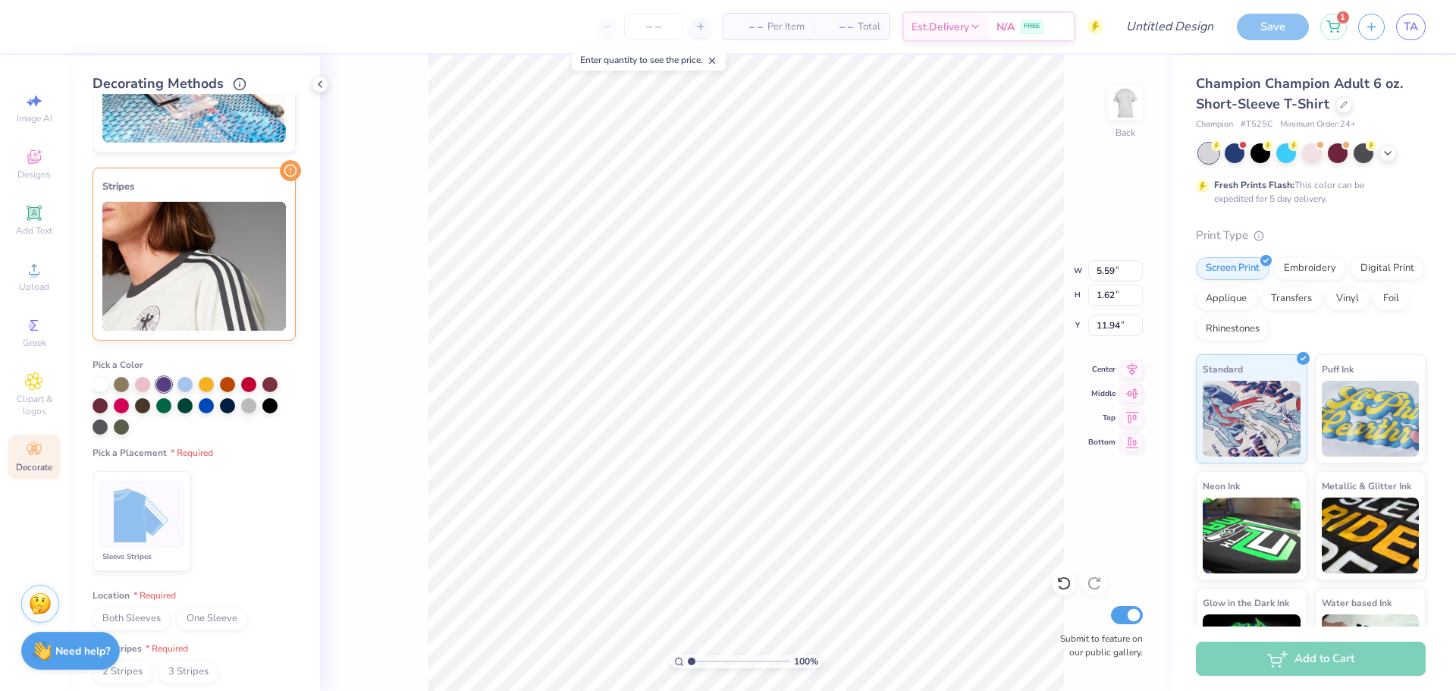
click at [142, 498] on img at bounding box center [142, 514] width 57 height 57
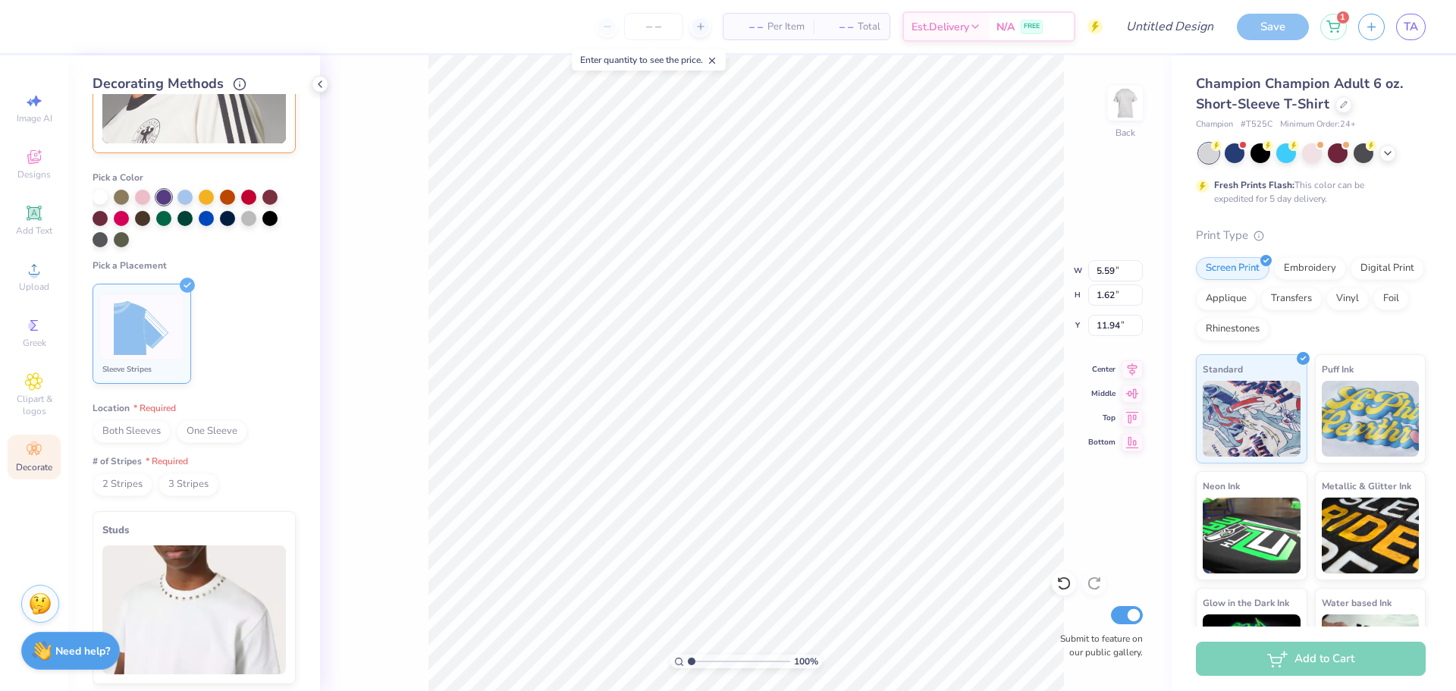
scroll to position [506, 0]
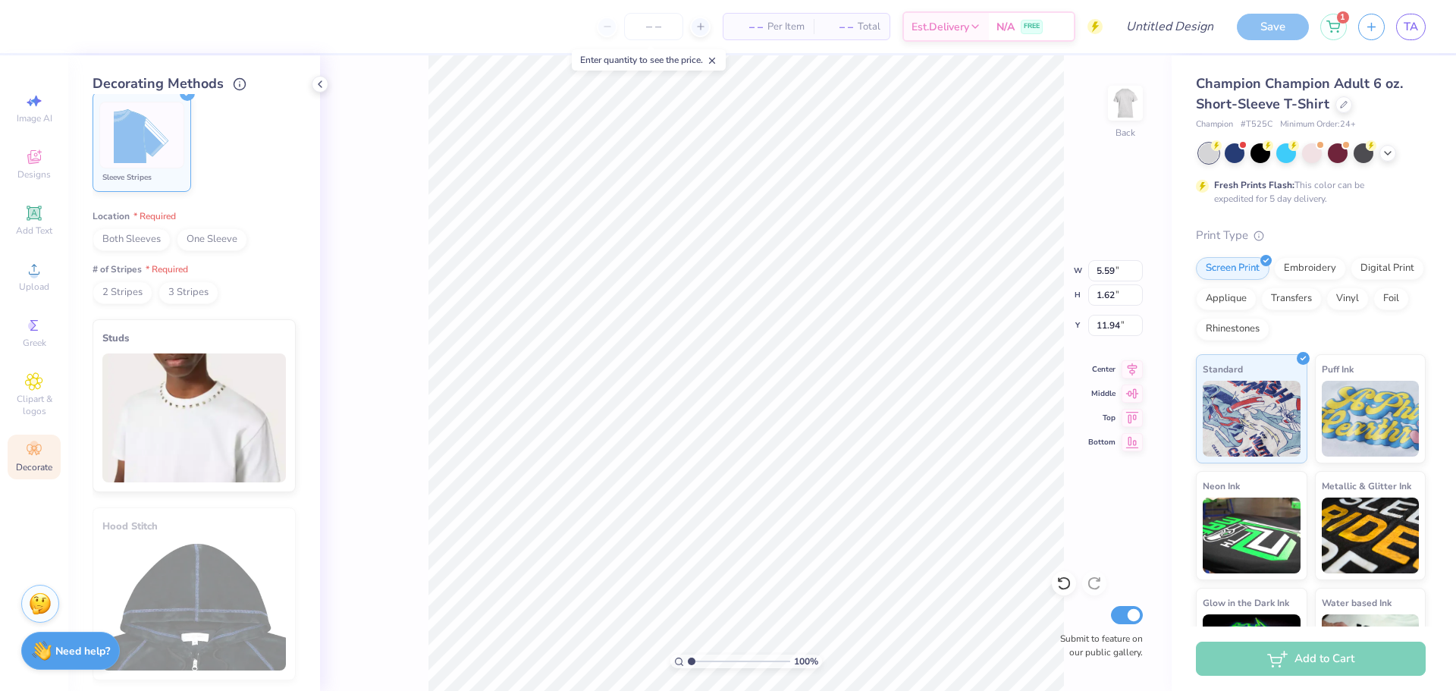
click at [186, 278] on div "# of Stripes 2 Stripes 3 Stripes" at bounding box center [194, 283] width 203 height 41
click at [213, 236] on span "One Sleeve" at bounding box center [212, 239] width 71 height 23
click at [187, 287] on span "3 Stripes" at bounding box center [189, 292] width 60 height 23
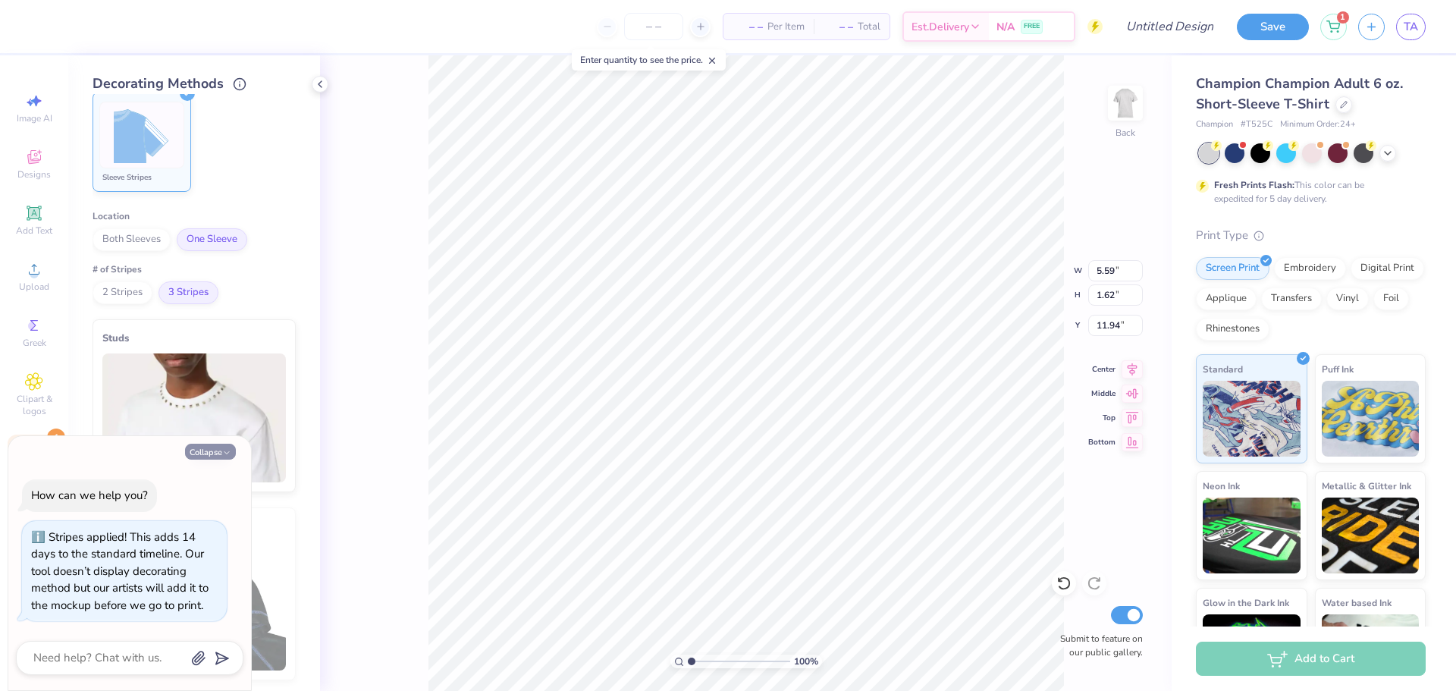
click at [198, 445] on button "Collapse" at bounding box center [210, 452] width 51 height 16
type textarea "x"
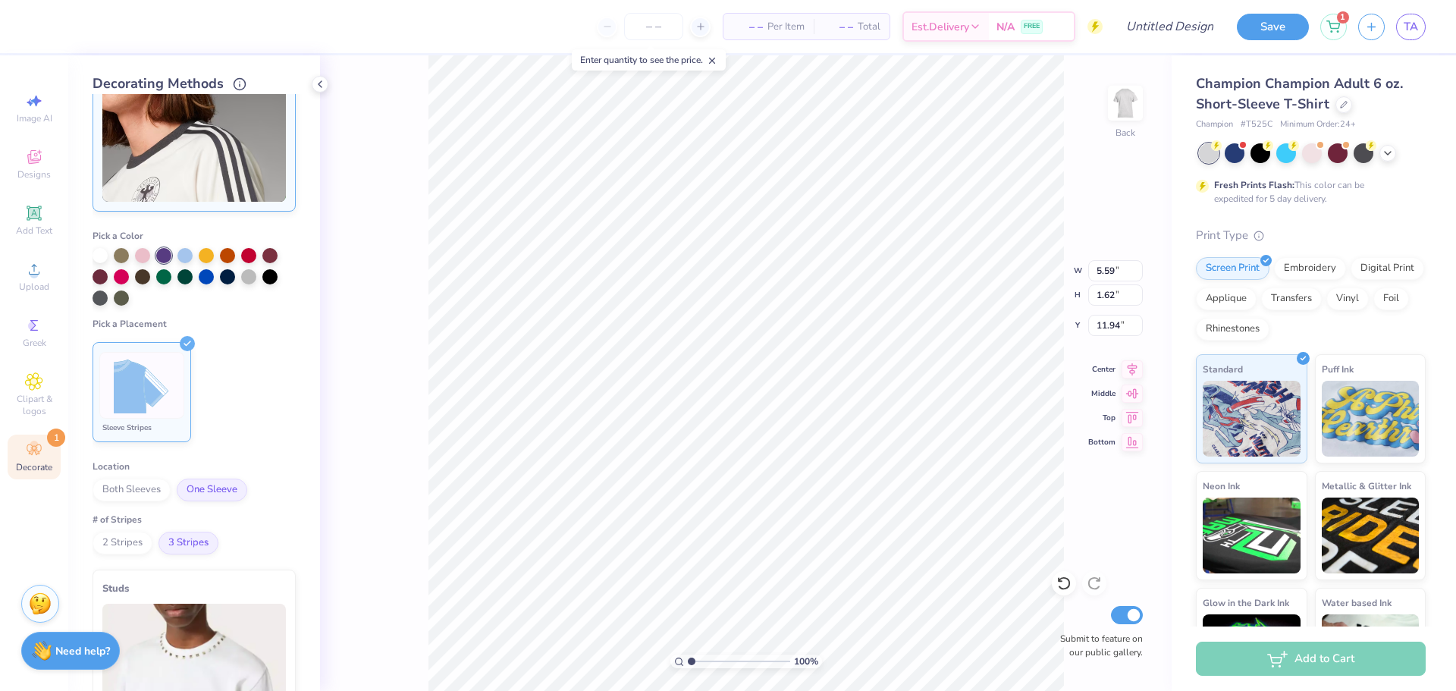
scroll to position [127, 0]
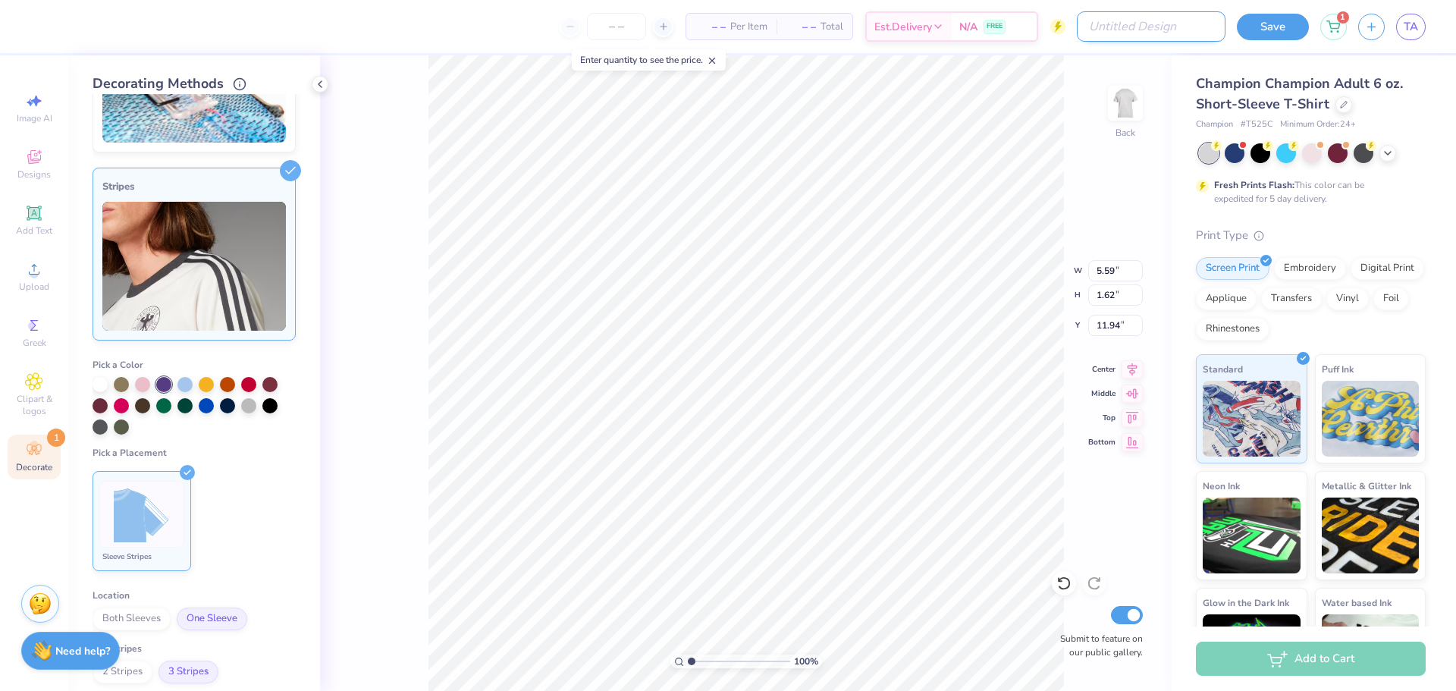
click at [1152, 29] on input "Design Title" at bounding box center [1151, 26] width 149 height 30
type input "test flash case 2"
click at [624, 19] on input "number" at bounding box center [653, 26] width 59 height 27
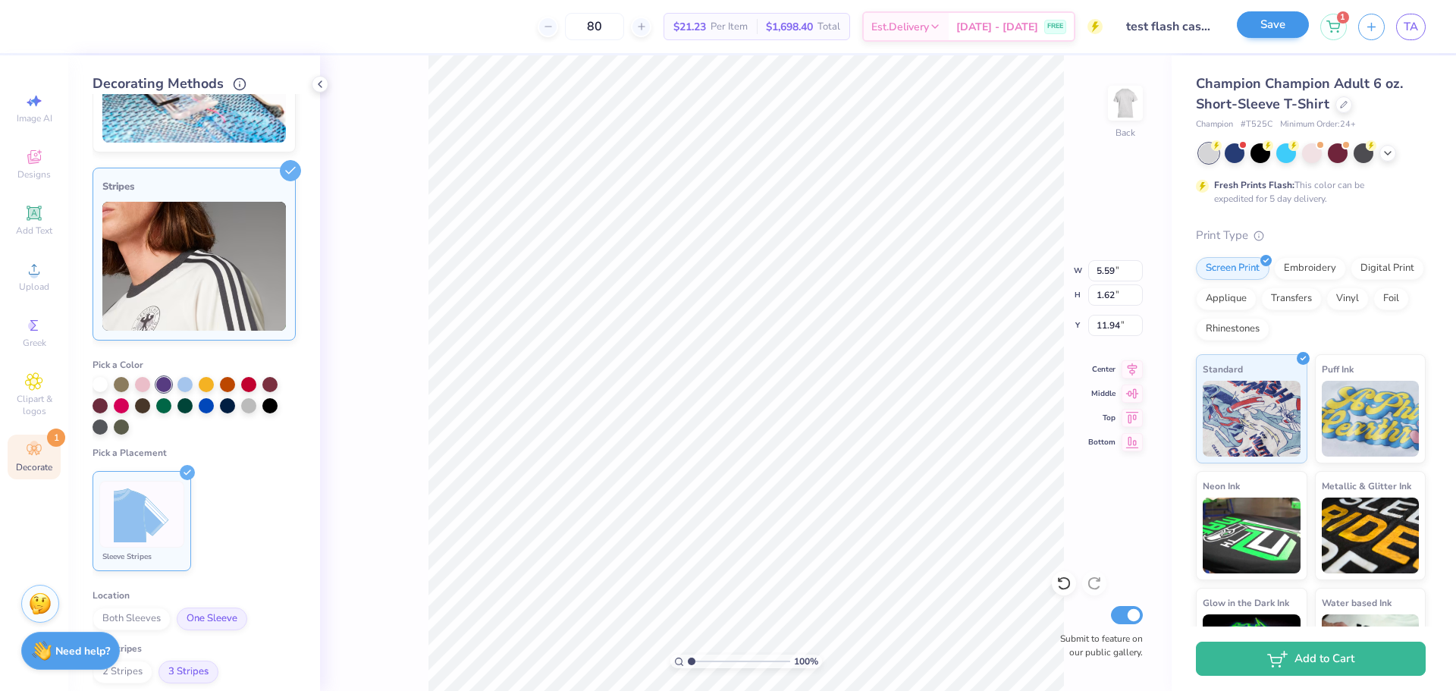
type input "80"
click at [1289, 39] on div "Save" at bounding box center [1273, 27] width 72 height 27
click at [1289, 20] on button "Save" at bounding box center [1273, 24] width 72 height 27
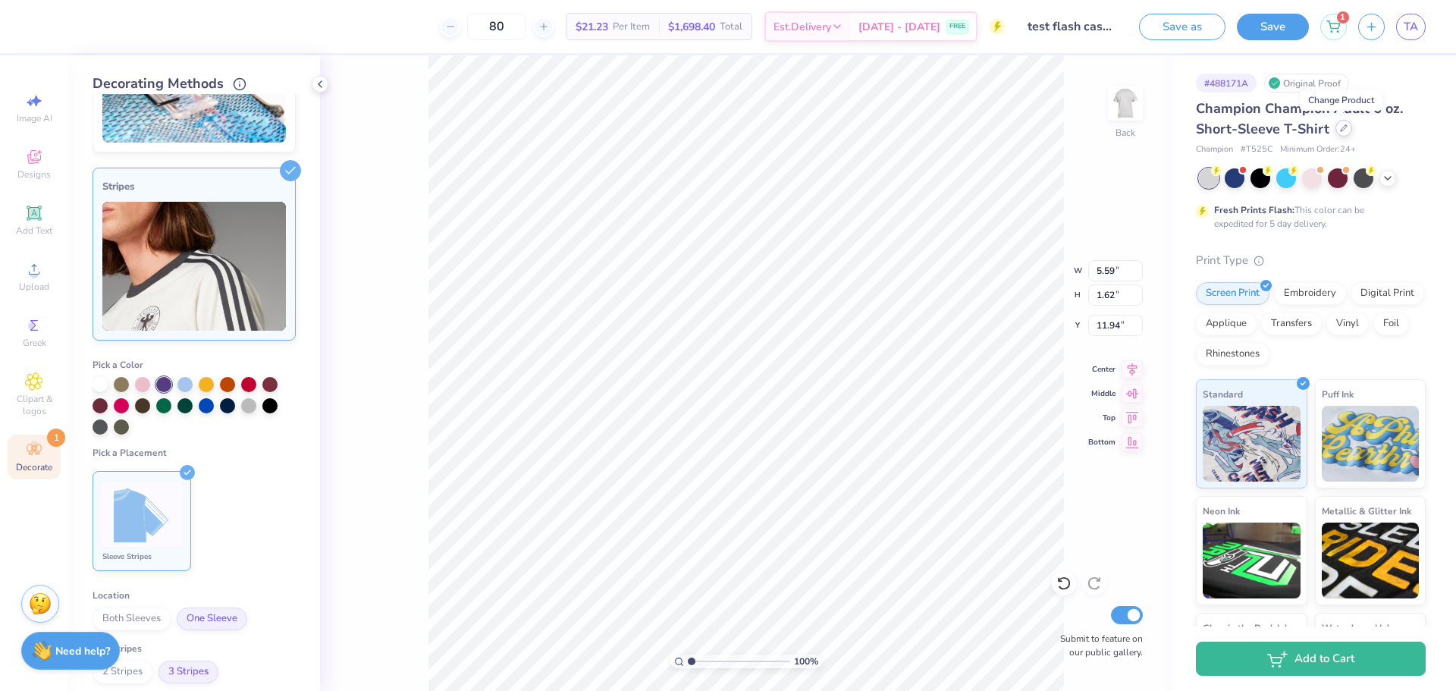
click at [1343, 130] on icon at bounding box center [1344, 128] width 8 height 8
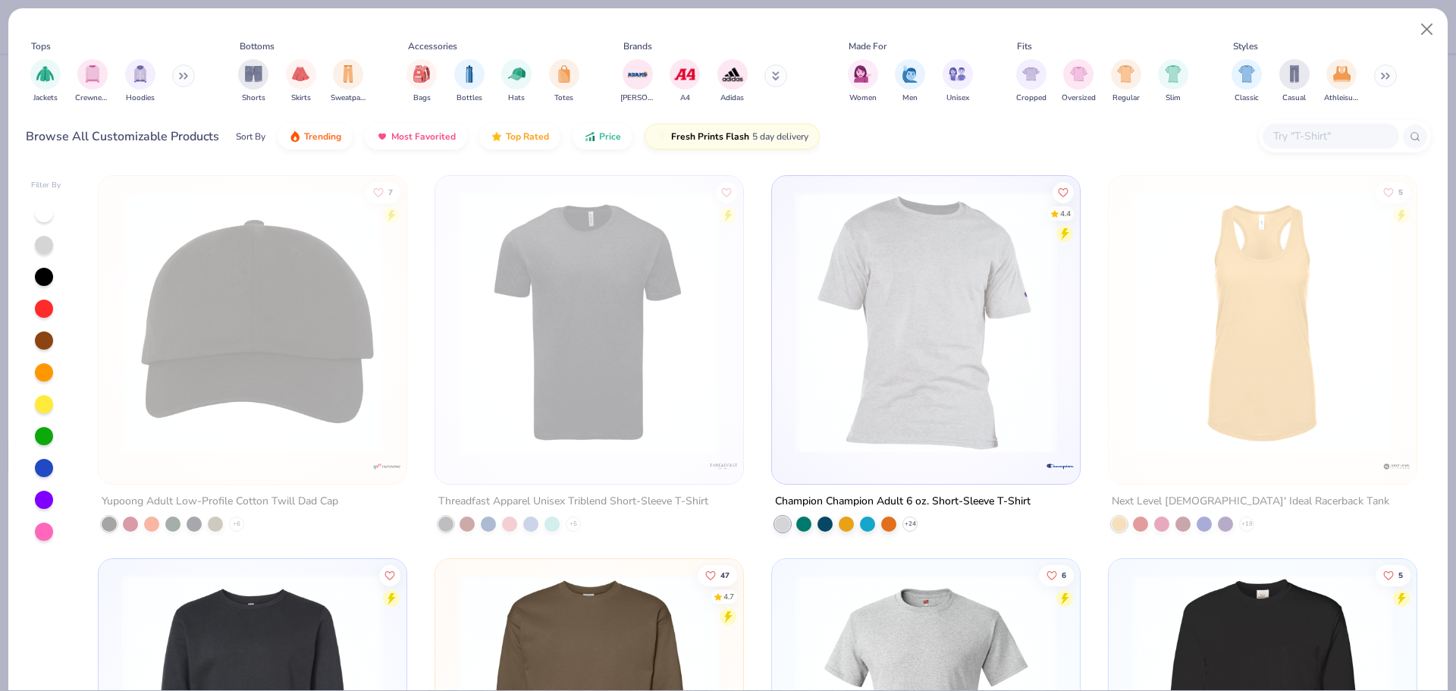
click at [1334, 127] on div at bounding box center [1331, 136] width 137 height 25
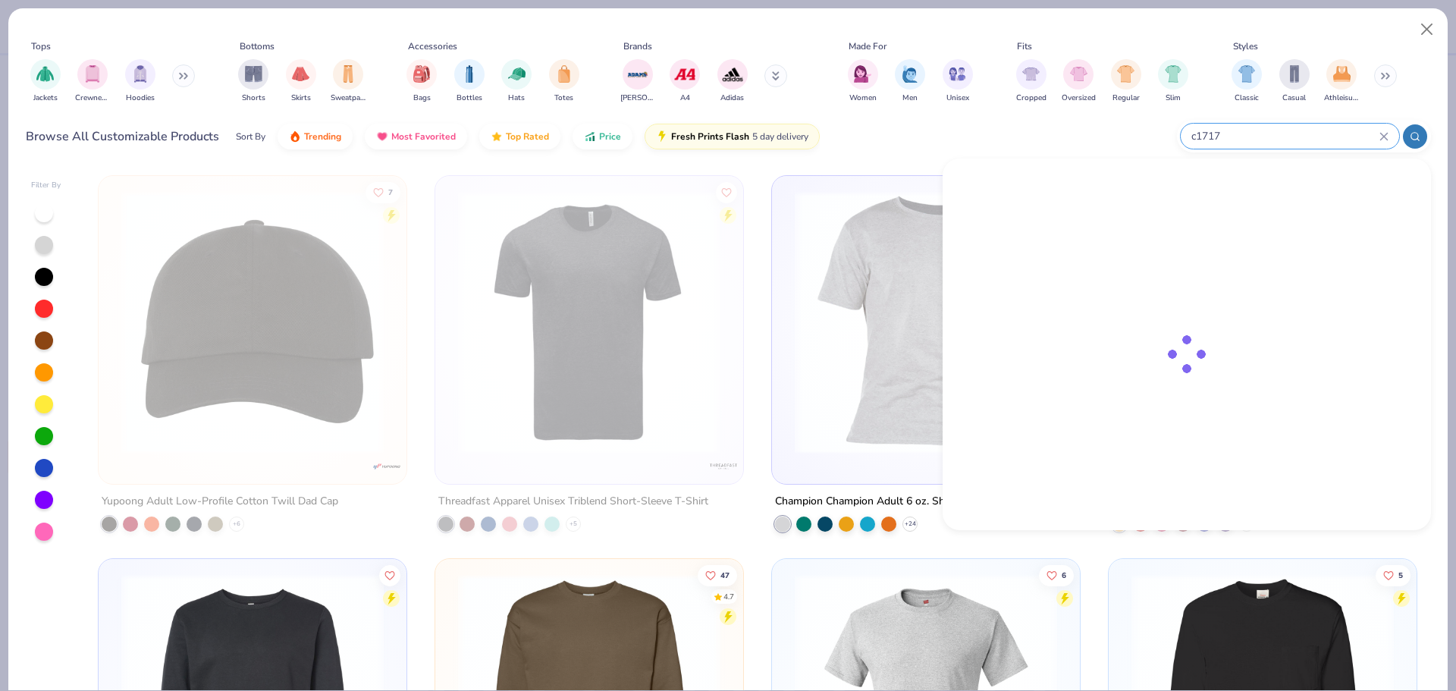
type input "c1717"
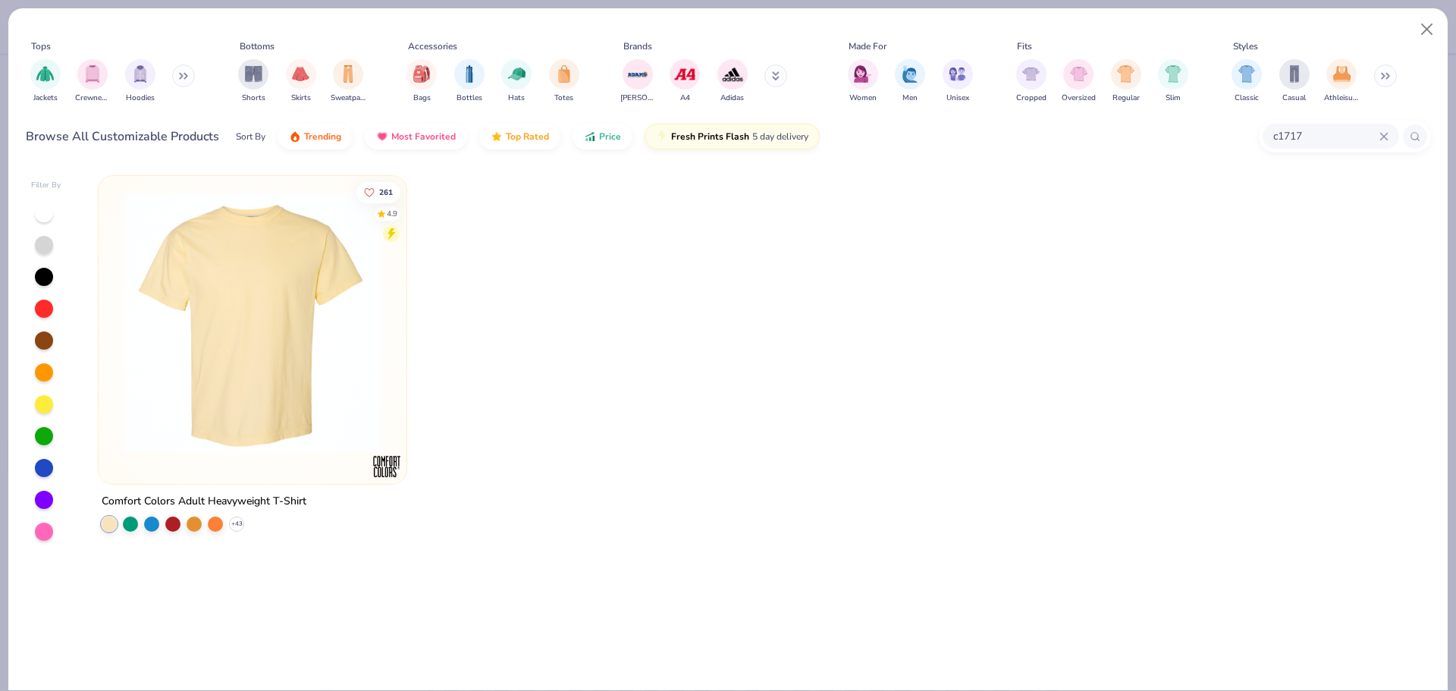
click at [307, 353] on img at bounding box center [253, 322] width 278 height 262
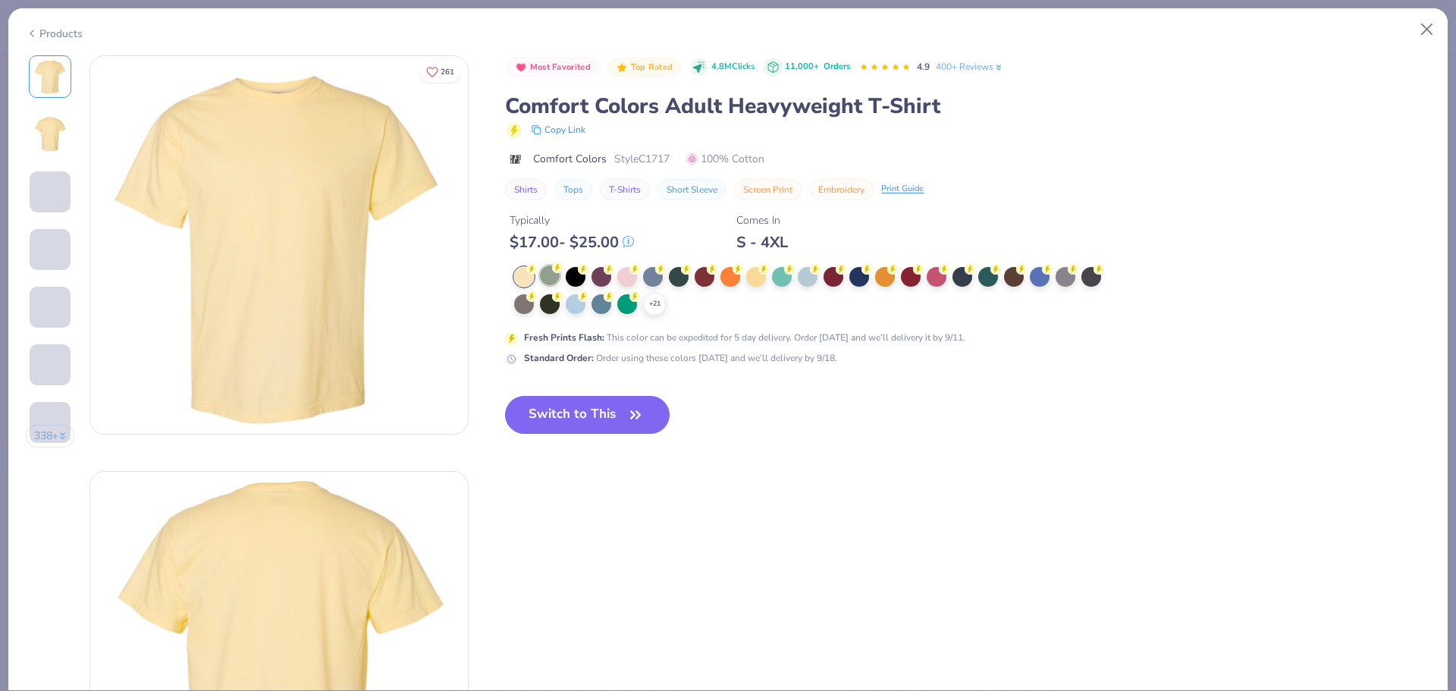
click at [540, 275] on div at bounding box center [550, 275] width 20 height 20
click at [547, 275] on div at bounding box center [550, 275] width 20 height 20
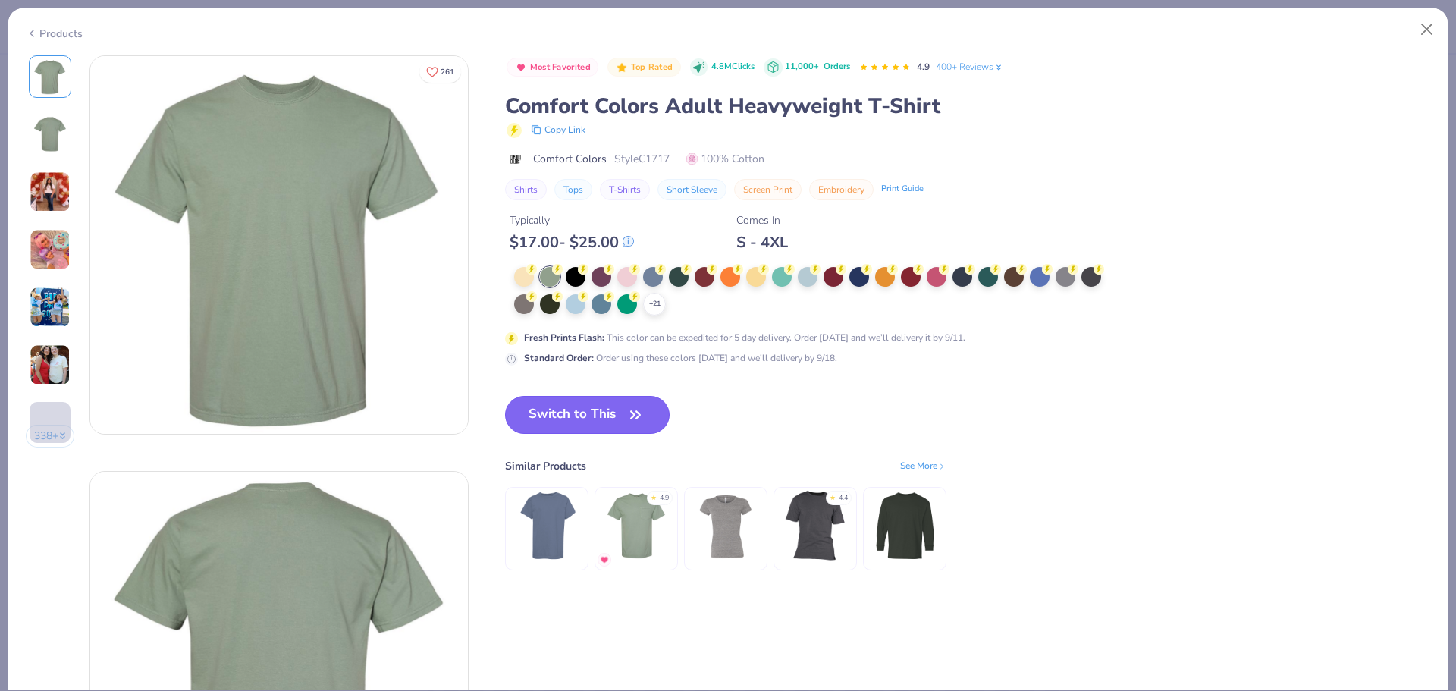
click at [555, 411] on button "Switch to This" at bounding box center [587, 415] width 165 height 38
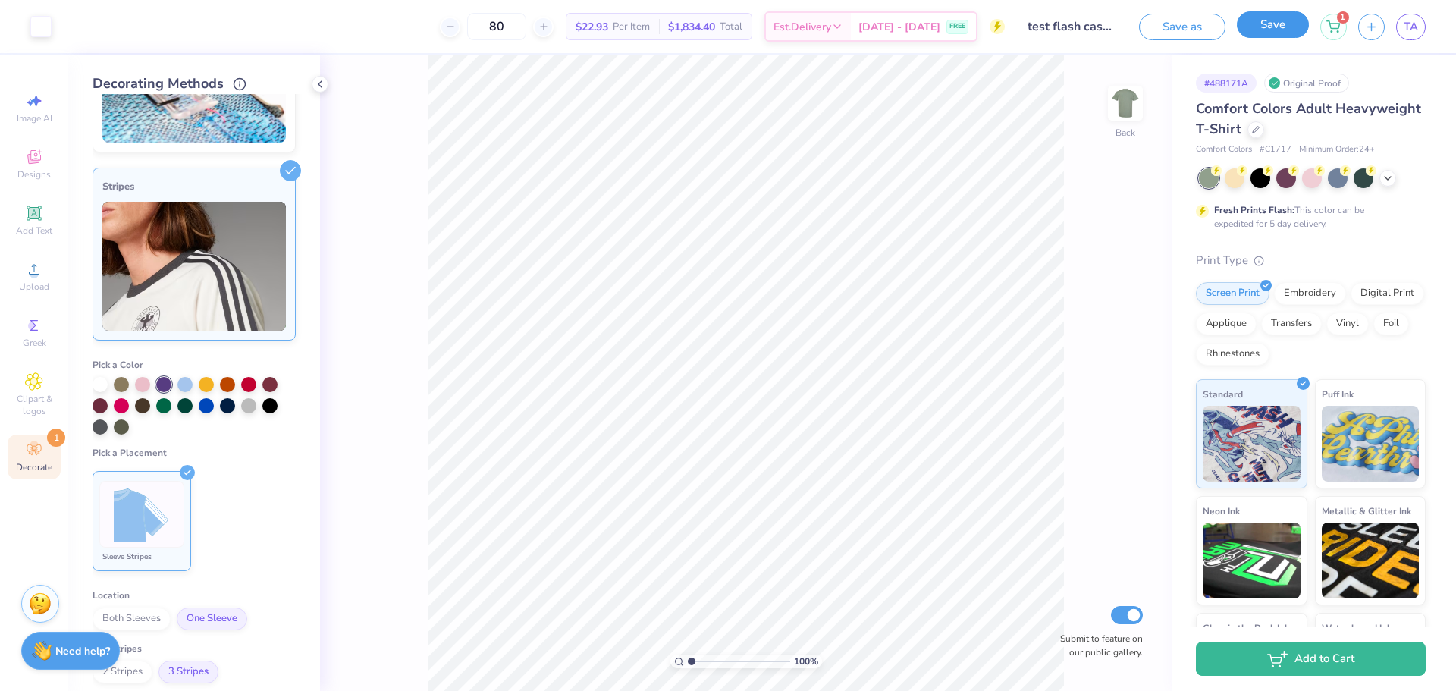
click at [1287, 27] on button "Save" at bounding box center [1273, 24] width 72 height 27
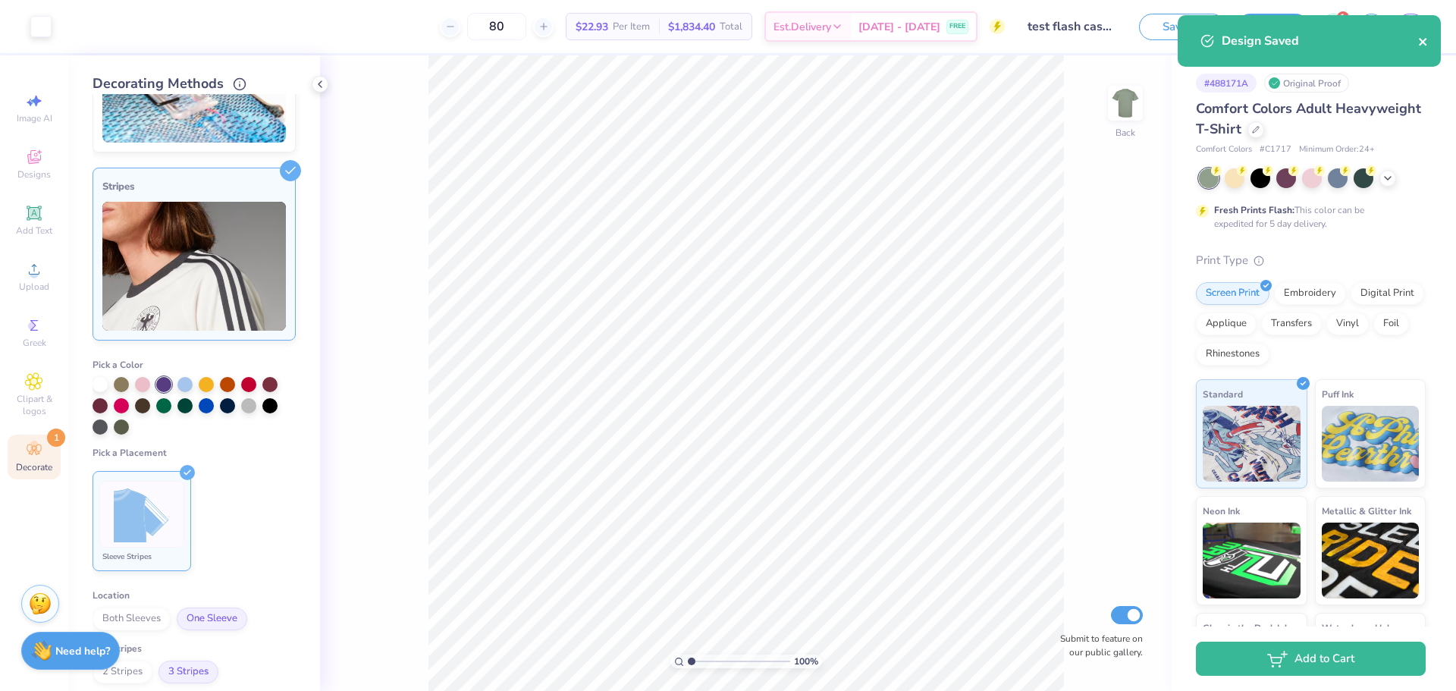
click at [1418, 41] on icon "close" at bounding box center [1423, 42] width 11 height 12
